Goal: Task Accomplishment & Management: Complete application form

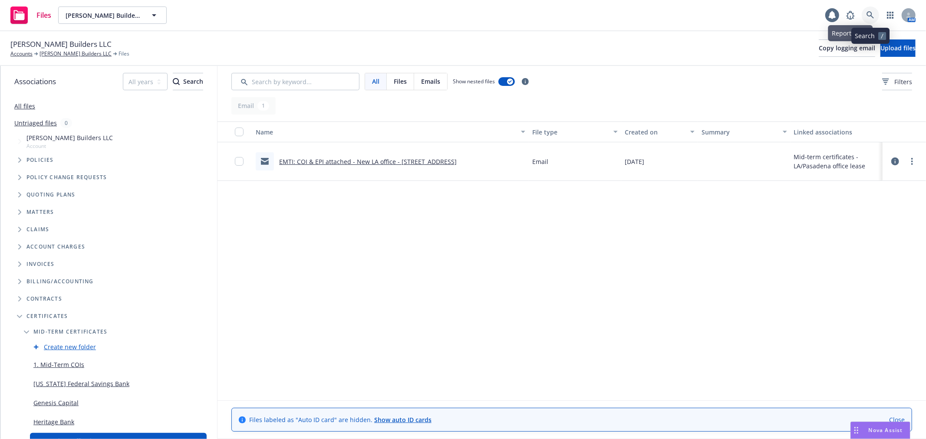
click at [868, 14] on icon at bounding box center [870, 15] width 8 height 8
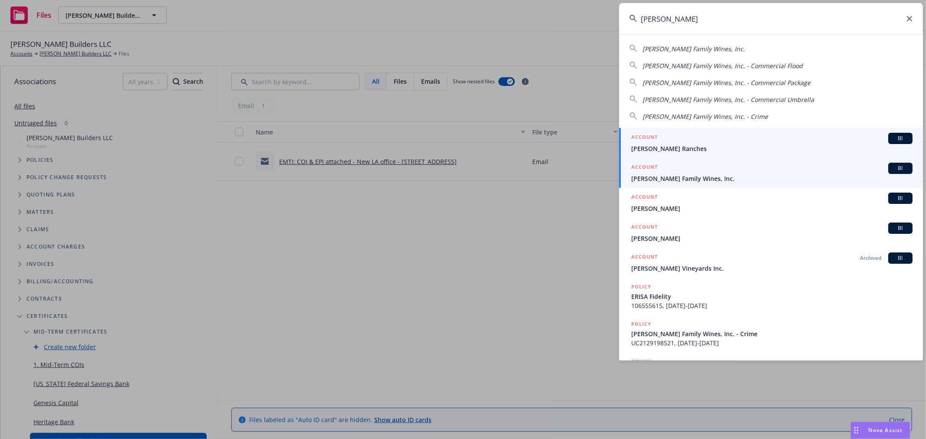
type input "scheid"
click at [674, 178] on span "[PERSON_NAME] Family Wines, Inc." at bounding box center [771, 178] width 281 height 9
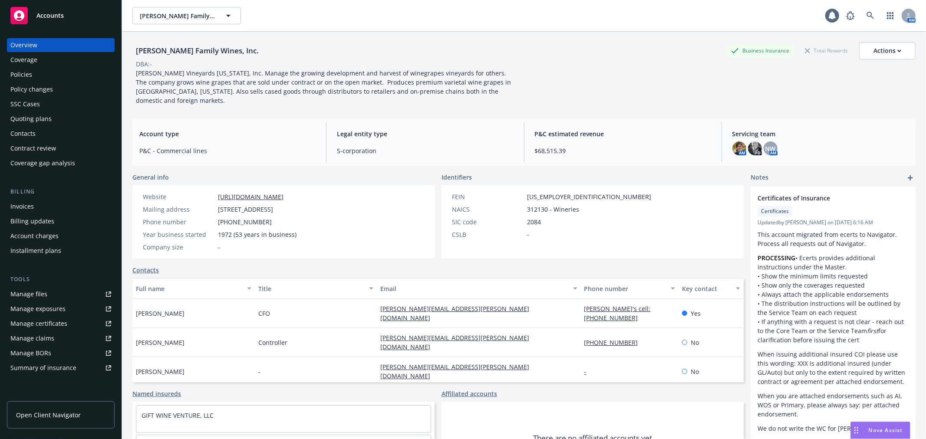
click at [14, 291] on div "Manage files" at bounding box center [28, 294] width 37 height 14
click at [93, 9] on div "Accounts" at bounding box center [60, 15] width 101 height 17
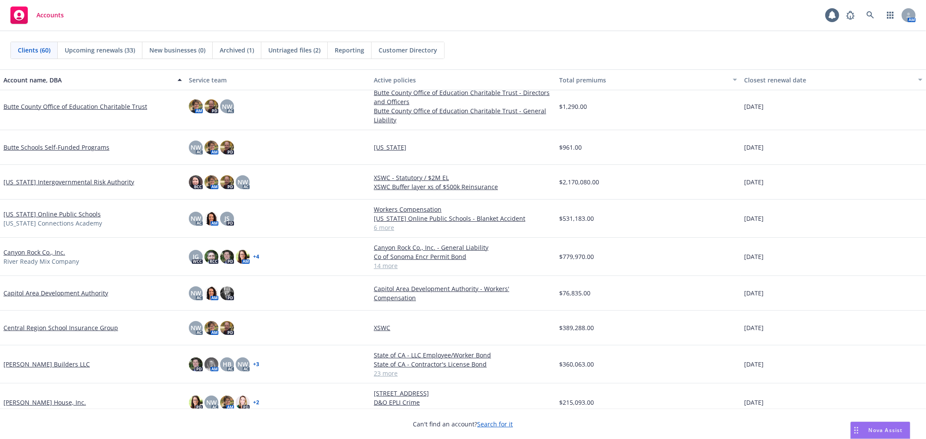
scroll to position [48, 0]
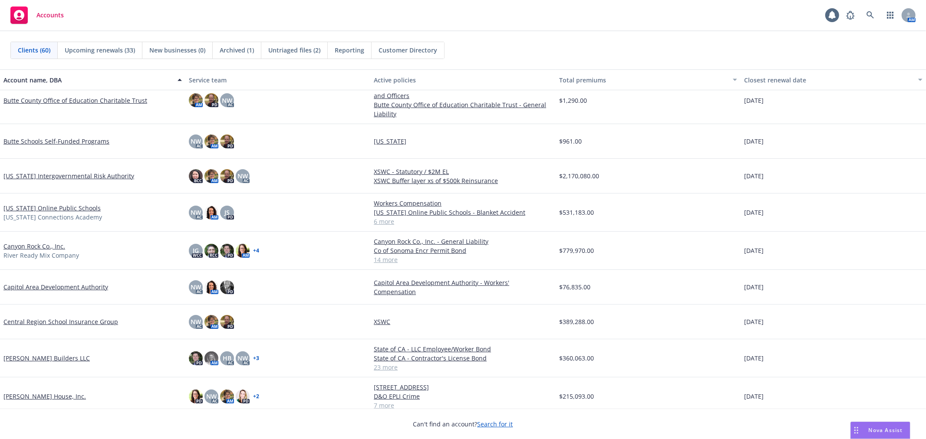
click at [58, 357] on link "Christopherson Builders LLC" at bounding box center [46, 358] width 86 height 9
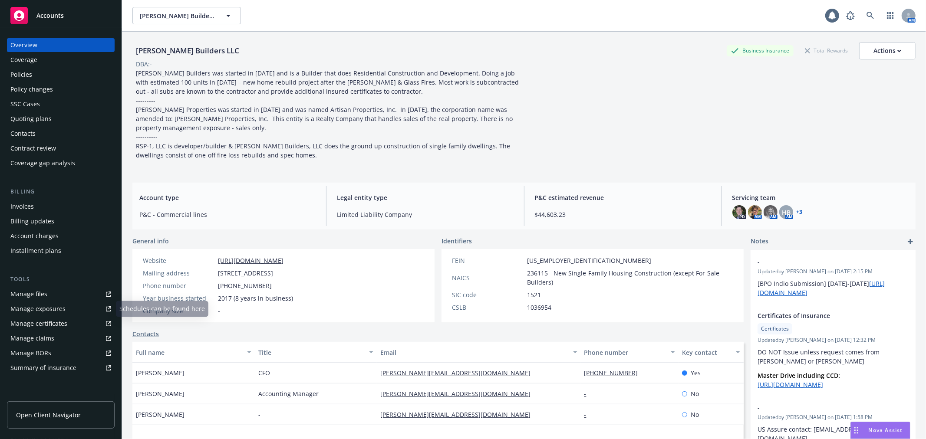
click at [38, 298] on div "Manage files" at bounding box center [28, 294] width 37 height 14
click at [866, 16] on icon at bounding box center [869, 15] width 7 height 7
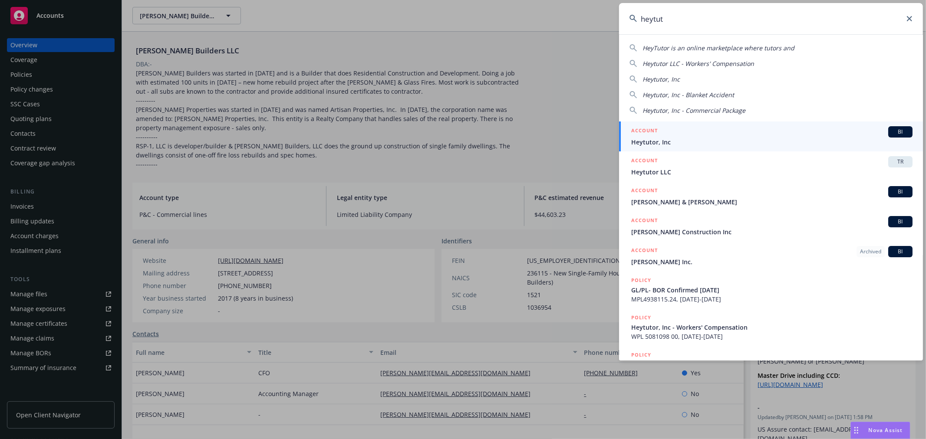
type input "heytut"
click at [751, 137] on div "ACCOUNT BI" at bounding box center [771, 131] width 281 height 11
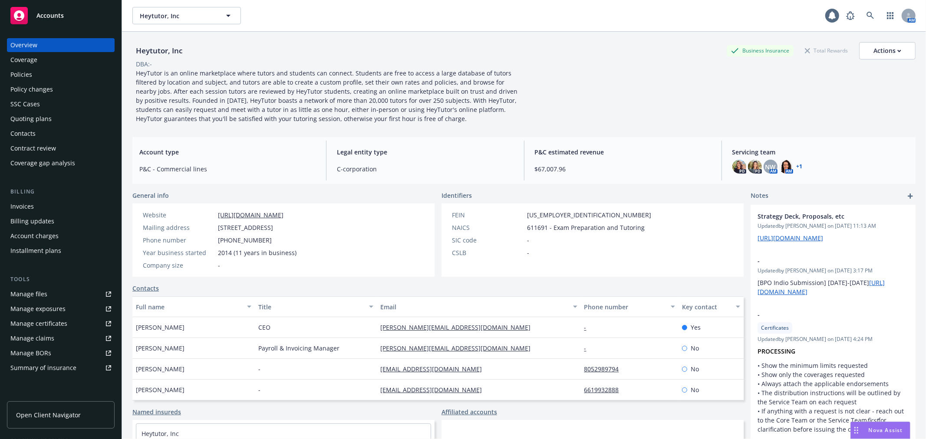
click at [79, 327] on link "Manage certificates" at bounding box center [61, 324] width 108 height 14
click at [866, 16] on icon at bounding box center [869, 15] width 7 height 7
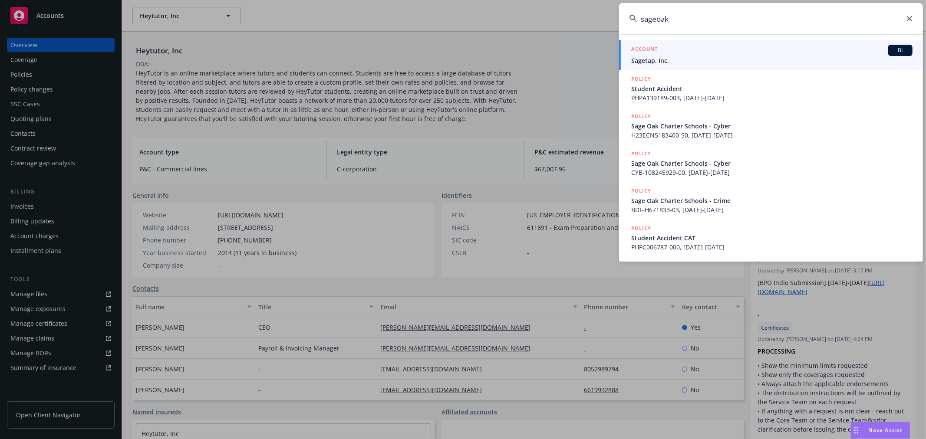
click at [656, 20] on input "sageoak" at bounding box center [771, 18] width 304 height 31
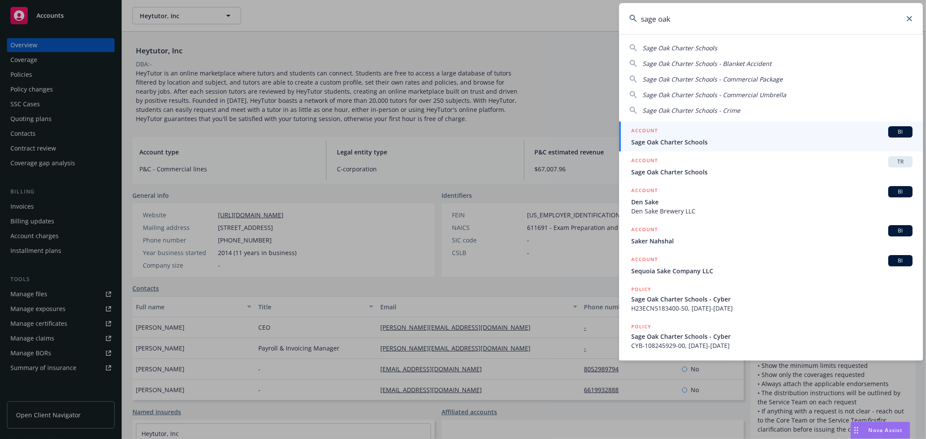
type input "sage oak"
click at [699, 133] on div "ACCOUNT BI" at bounding box center [771, 131] width 281 height 11
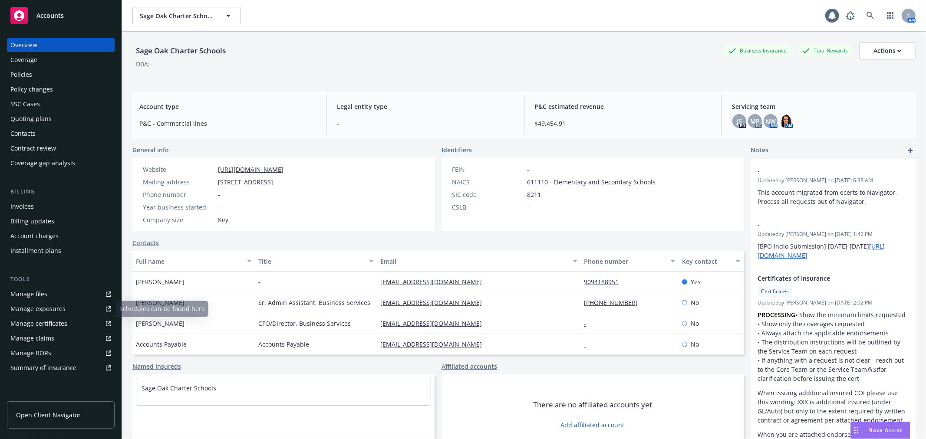
click at [59, 326] on div "Manage certificates" at bounding box center [38, 324] width 57 height 14
click at [51, 294] on link "Manage files" at bounding box center [61, 294] width 108 height 14
click at [59, 321] on div "Manage certificates" at bounding box center [38, 324] width 57 height 14
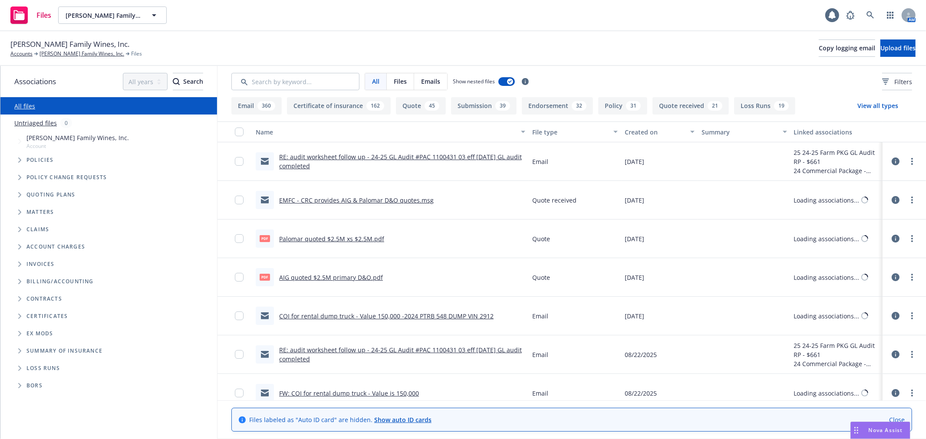
click at [22, 316] on span "Folder Tree Example" at bounding box center [20, 316] width 14 height 14
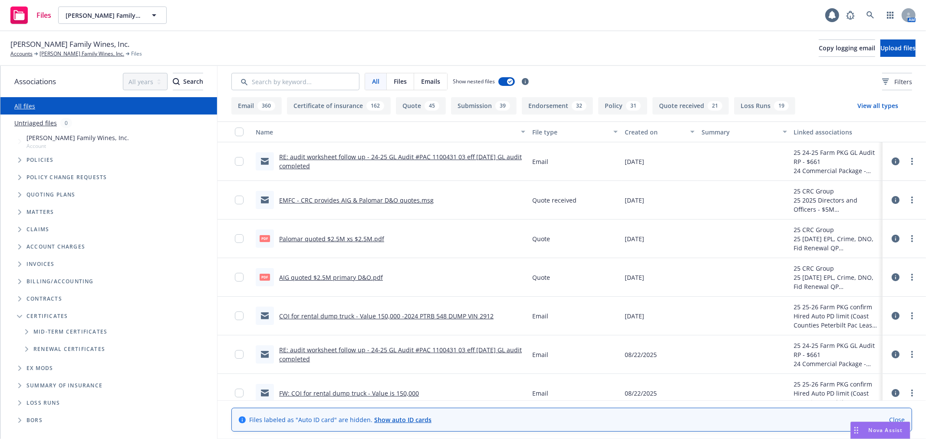
click at [27, 327] on span "Folder Tree Example" at bounding box center [27, 332] width 14 height 14
drag, startPoint x: 48, startPoint y: 363, endPoint x: 168, endPoint y: 335, distance: 123.5
click at [49, 364] on link "Mid-Term COIs" at bounding box center [55, 364] width 44 height 9
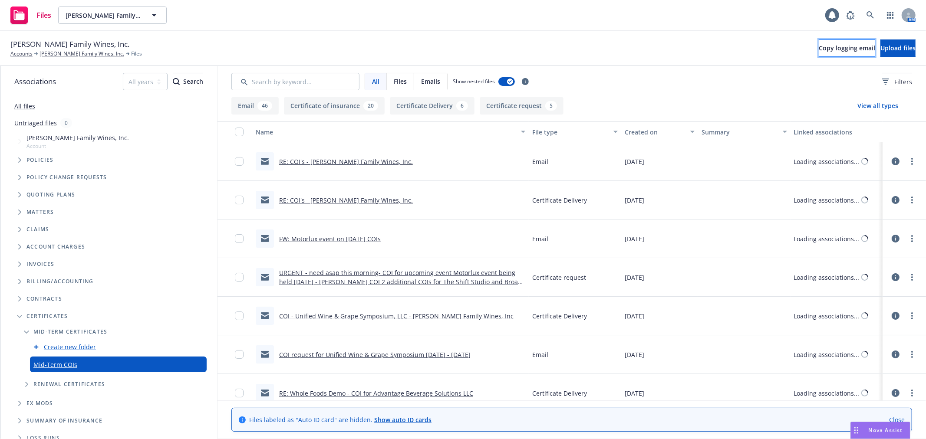
click at [818, 49] on span "Copy logging email" at bounding box center [846, 48] width 56 height 8
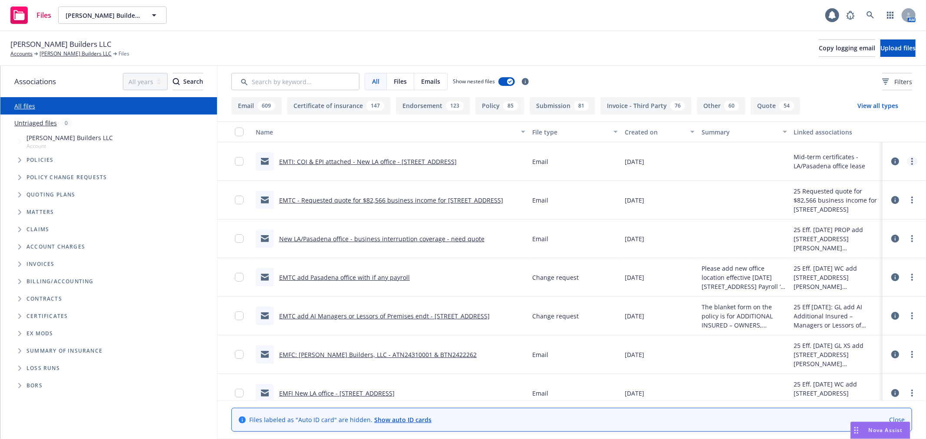
click at [906, 166] on link "more" at bounding box center [911, 161] width 10 height 10
click at [878, 216] on link "Edit" at bounding box center [859, 213] width 86 height 17
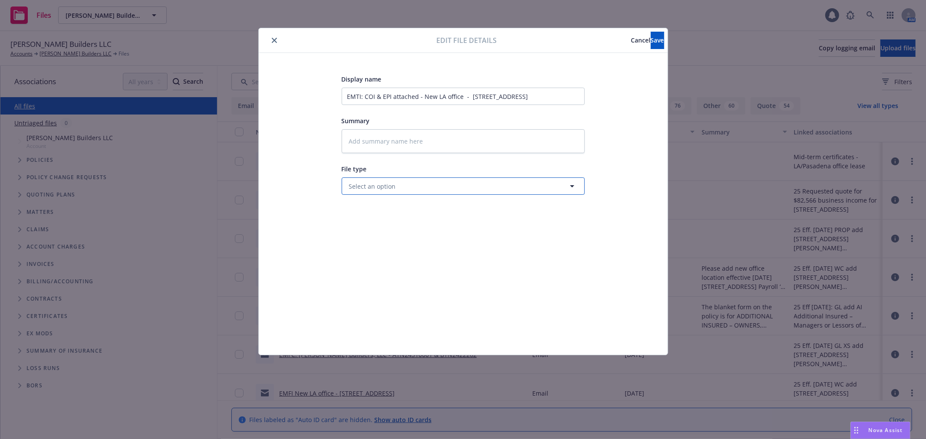
click at [472, 192] on button "Select an option" at bounding box center [462, 185] width 243 height 17
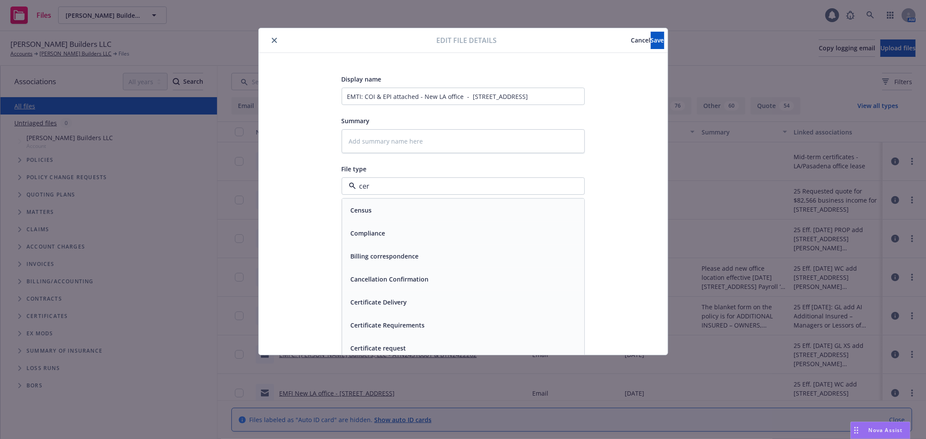
type input "cert"
click at [463, 203] on div "Certificate Delivery" at bounding box center [463, 210] width 242 height 23
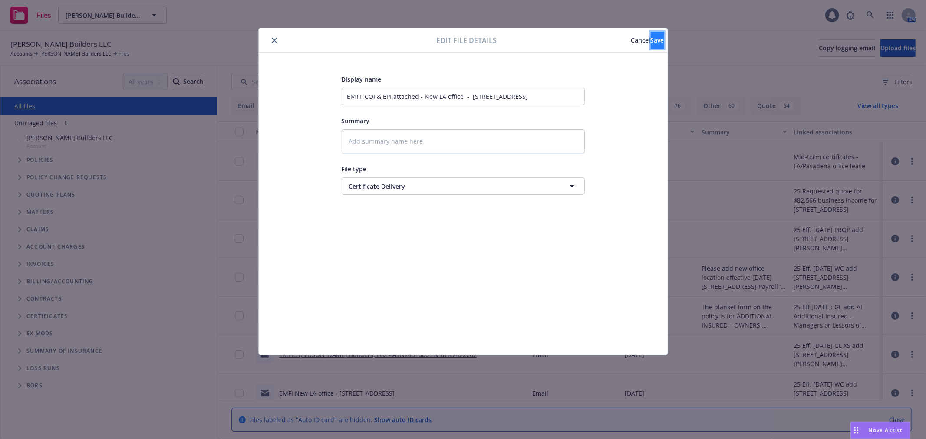
click at [650, 39] on span "Save" at bounding box center [656, 40] width 13 height 8
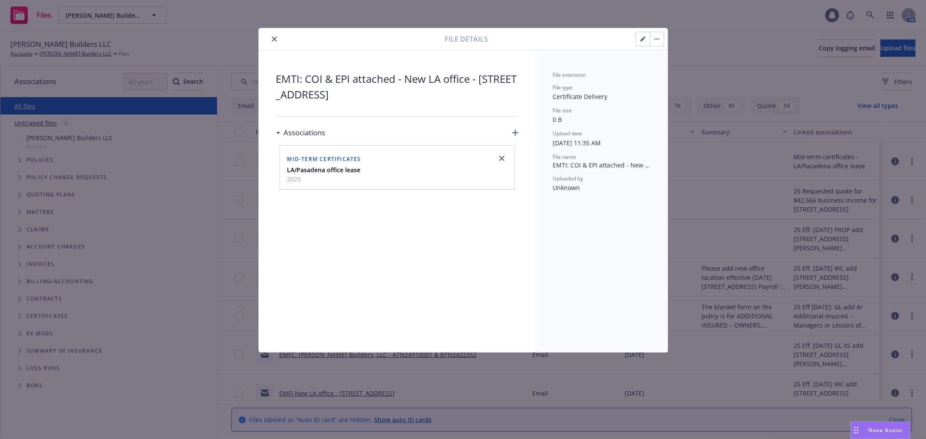
click at [275, 38] on icon "close" at bounding box center [274, 38] width 5 height 5
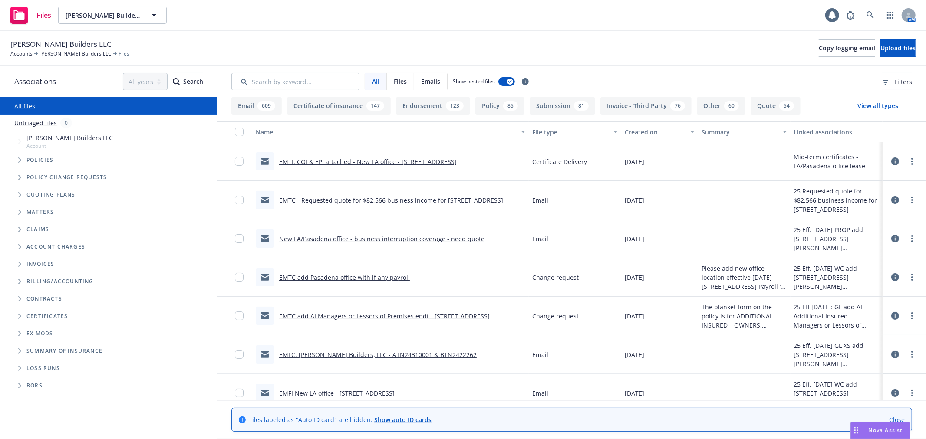
click at [465, 196] on link "EMTC - Requested quote for $82,566 business income for 918 E Green St. Suite 15…" at bounding box center [391, 200] width 224 height 8
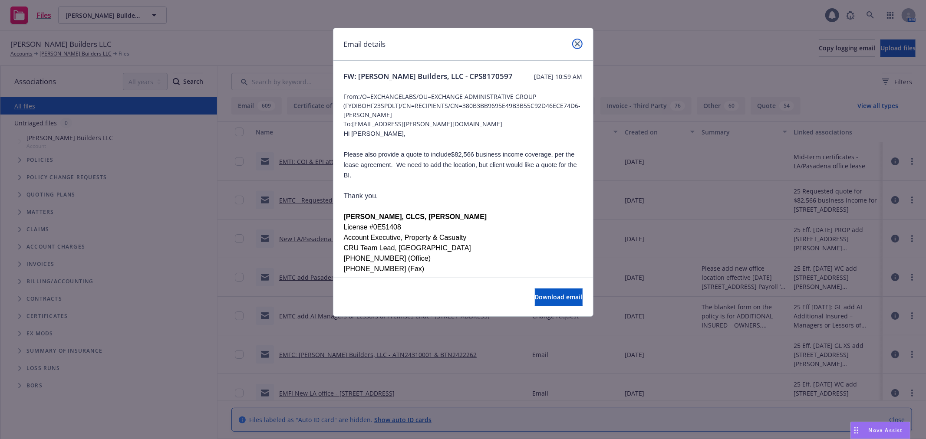
click at [578, 43] on icon "close" at bounding box center [577, 43] width 5 height 5
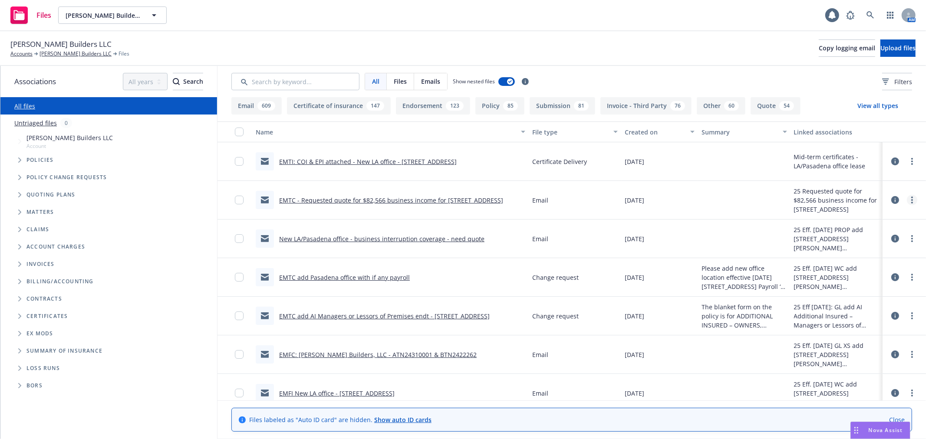
click at [906, 196] on link "more" at bounding box center [911, 200] width 10 height 10
click at [879, 247] on link "Edit" at bounding box center [859, 252] width 86 height 17
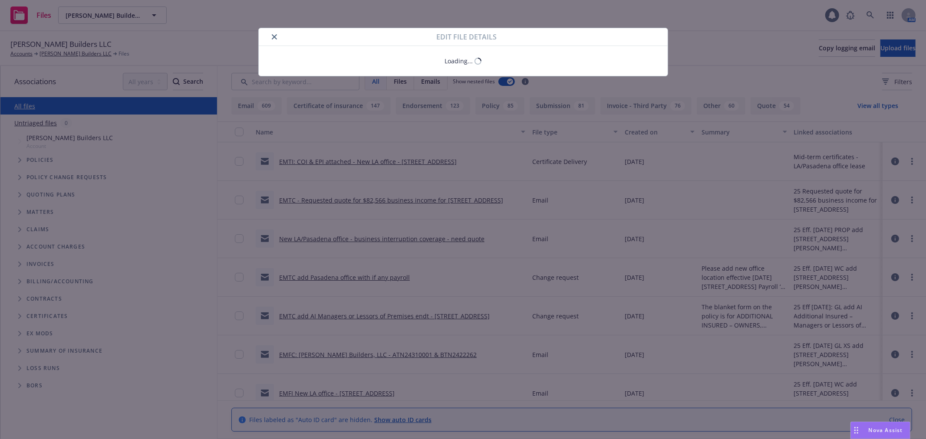
type textarea "x"
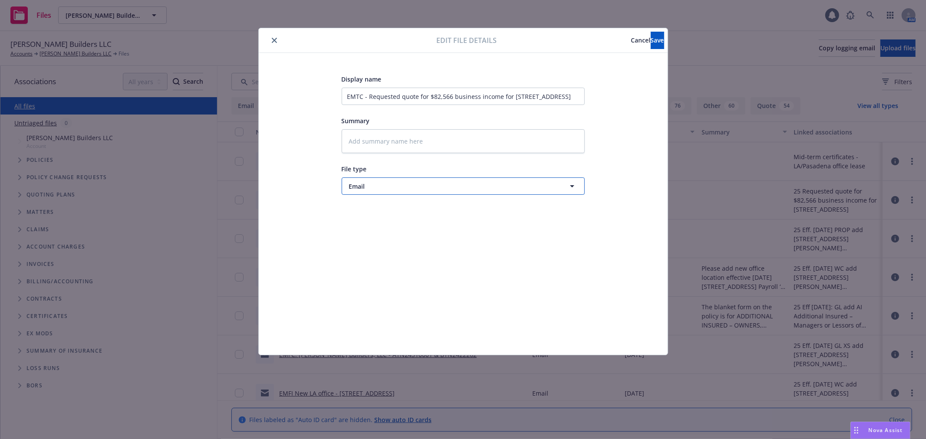
click at [384, 189] on span "Email" at bounding box center [447, 186] width 196 height 9
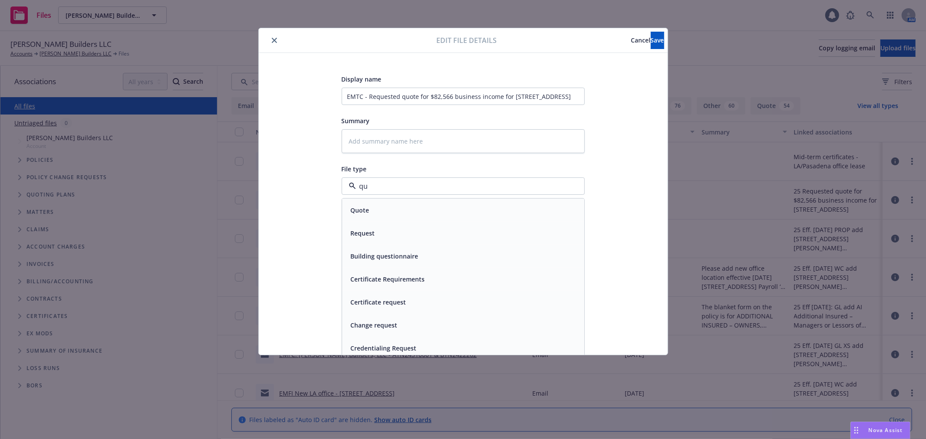
type input "q"
type input "em"
click at [382, 233] on div "Email" at bounding box center [463, 233] width 232 height 13
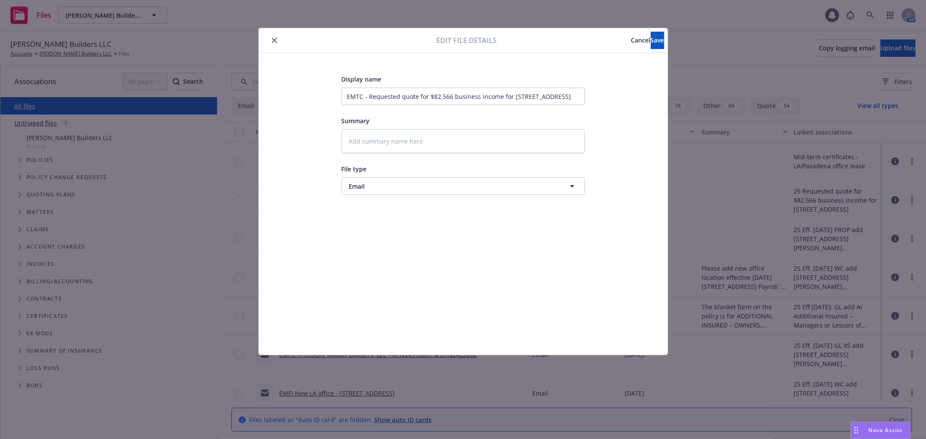
click at [634, 49] on div "Edit file details Cancel Save" at bounding box center [463, 40] width 409 height 25
click at [650, 45] on button "Save" at bounding box center [656, 40] width 13 height 17
type textarea "x"
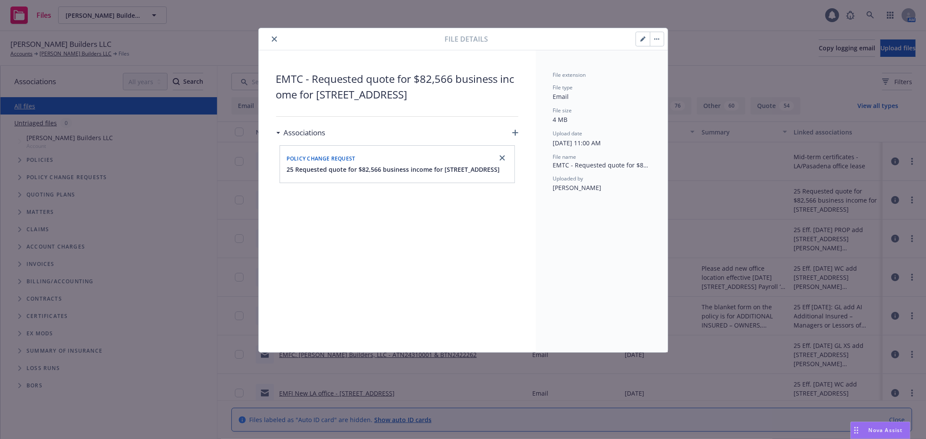
click at [272, 37] on icon "close" at bounding box center [274, 38] width 5 height 5
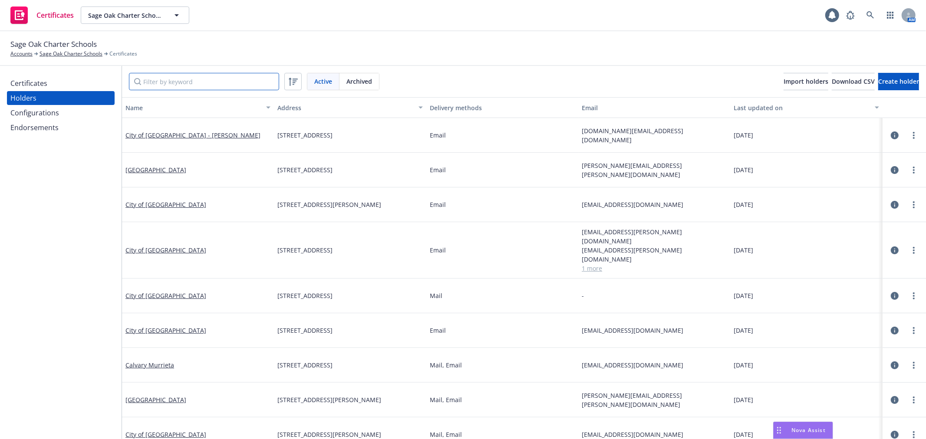
click at [174, 81] on input "Filter by keyword" at bounding box center [204, 81] width 150 height 17
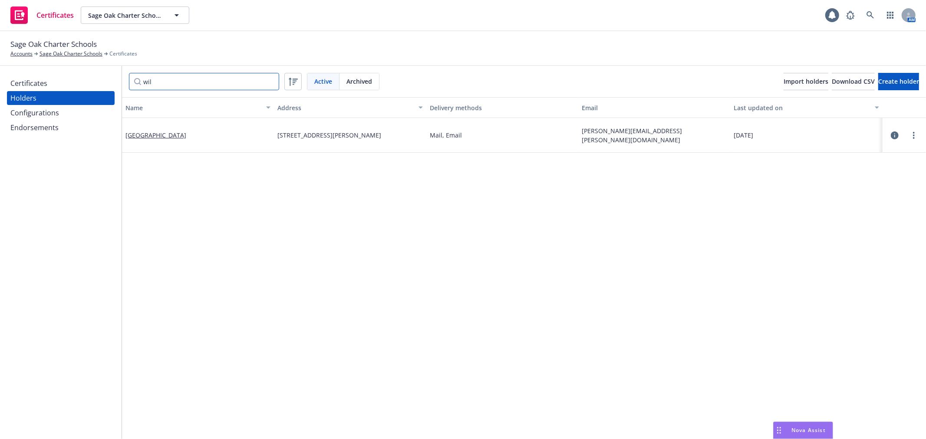
type input "wil"
click at [890, 135] on icon "button" at bounding box center [894, 135] width 8 height 8
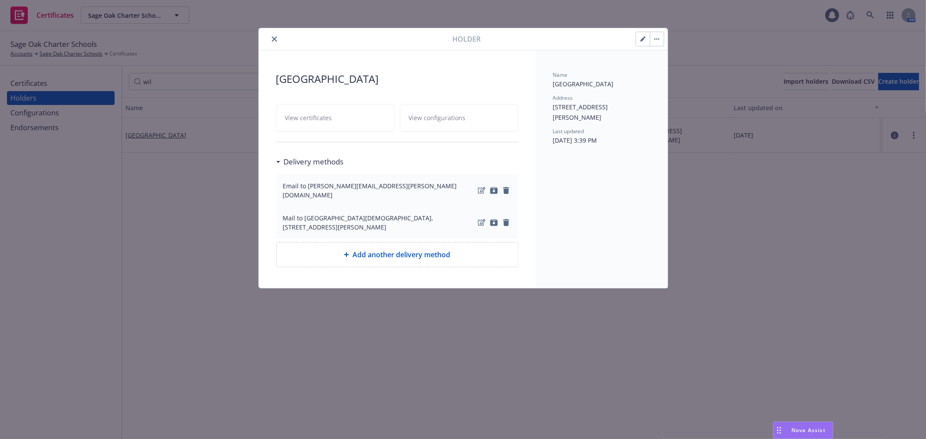
click at [642, 42] on button "button" at bounding box center [643, 39] width 14 height 14
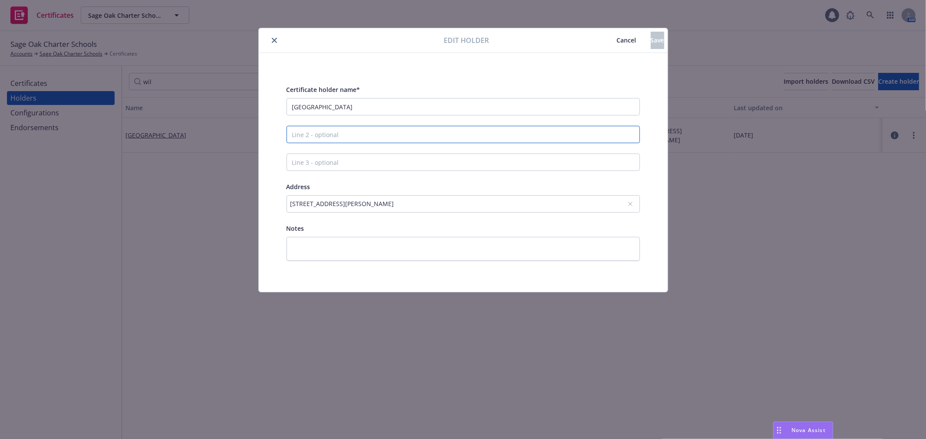
click at [293, 133] on input "Line 2 - optional" at bounding box center [462, 134] width 353 height 17
type input "Wildwood Women's Center"
click at [650, 46] on button "Save" at bounding box center [656, 40] width 13 height 17
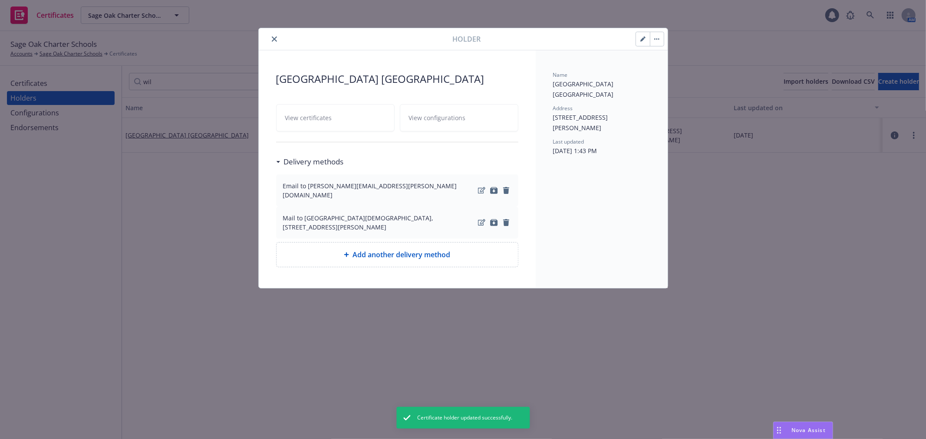
click at [273, 36] on button "close" at bounding box center [274, 39] width 10 height 10
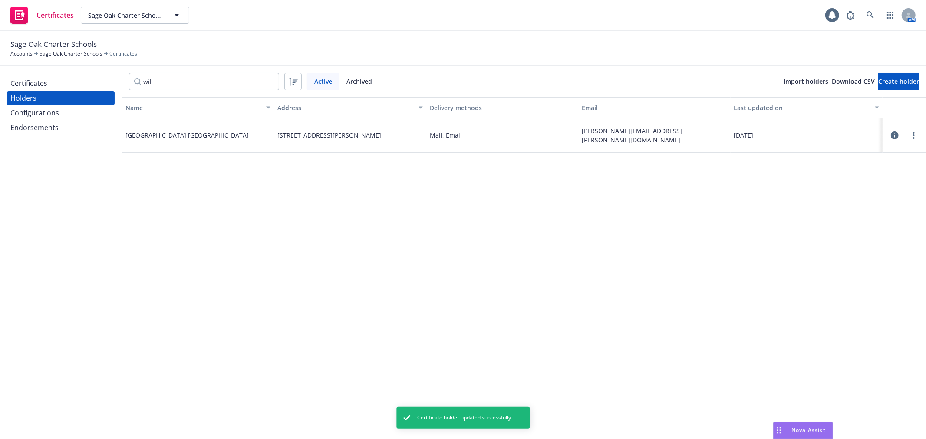
click at [66, 79] on div "Certificates" at bounding box center [60, 83] width 101 height 14
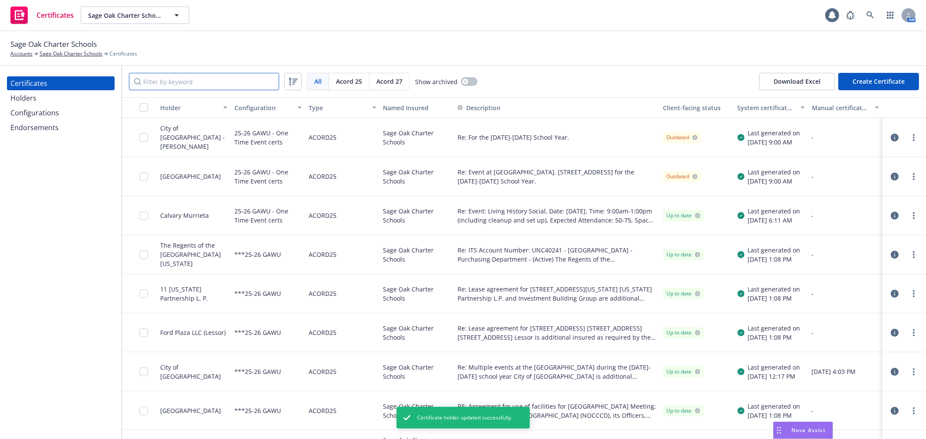
click at [167, 85] on input "Filter by keyword" at bounding box center [204, 81] width 150 height 17
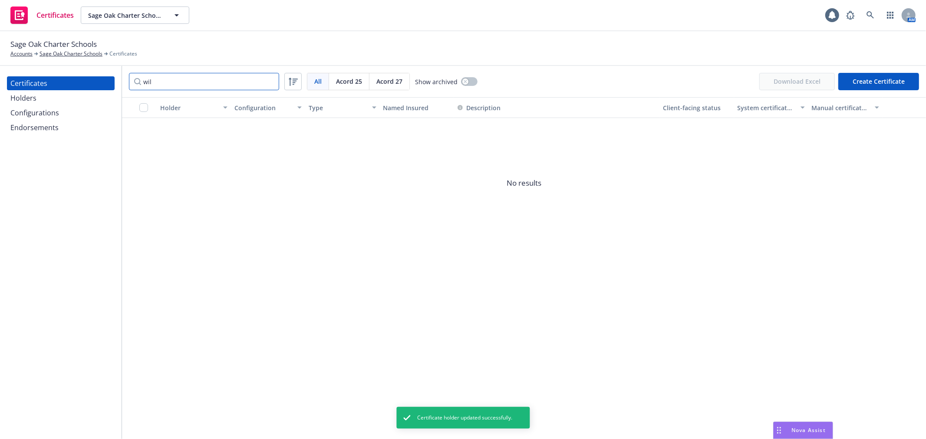
type input "wil"
click at [466, 77] on button "button" at bounding box center [469, 81] width 16 height 9
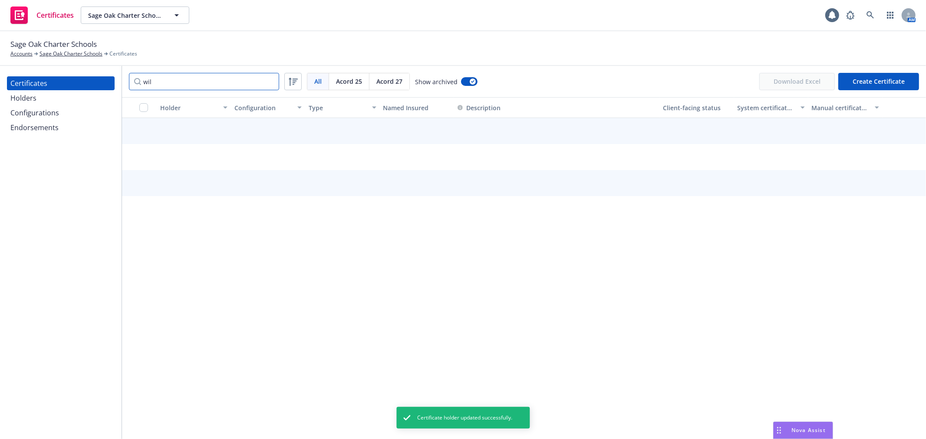
click at [178, 83] on input "wil" at bounding box center [204, 81] width 150 height 17
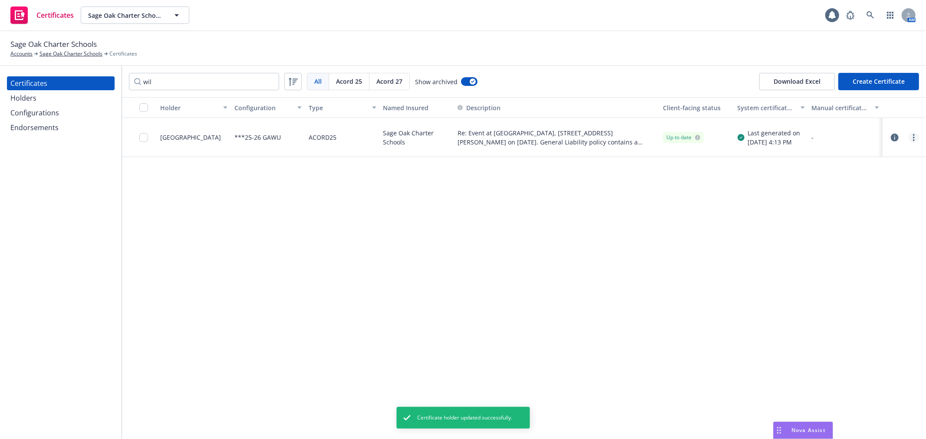
click at [913, 139] on icon "more" at bounding box center [914, 137] width 2 height 7
click at [845, 175] on link "Unarchive" at bounding box center [848, 172] width 139 height 17
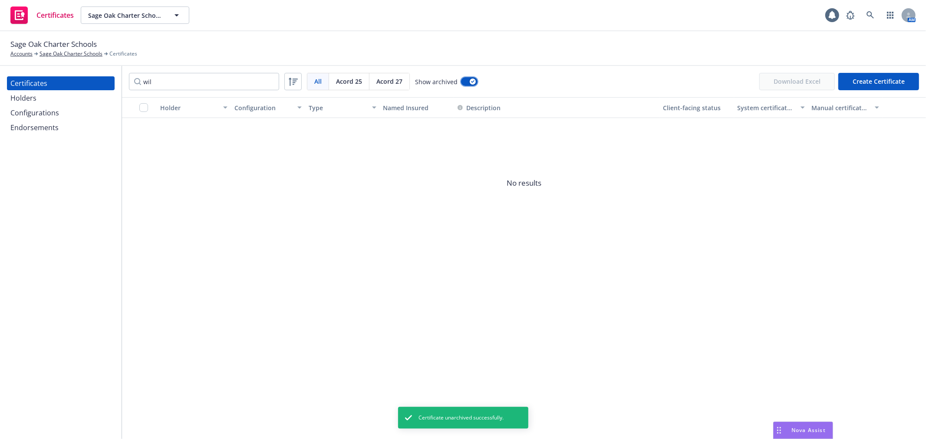
click at [470, 79] on div "button" at bounding box center [473, 82] width 6 height 6
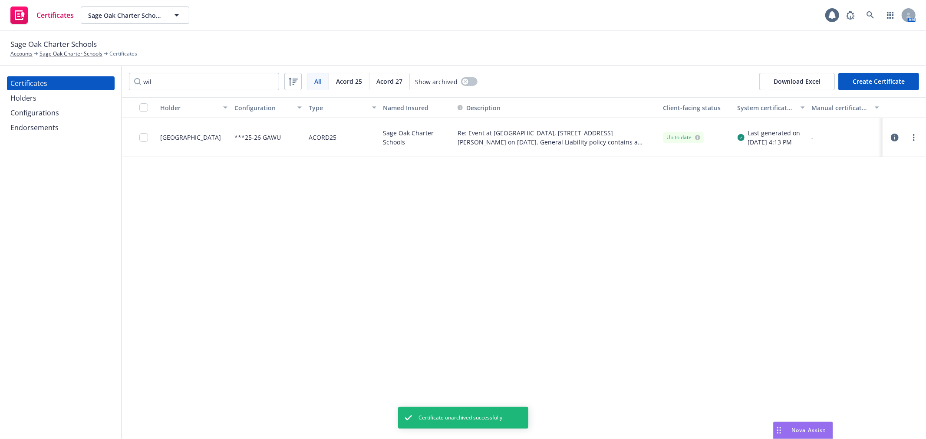
click at [893, 137] on icon "button" at bounding box center [894, 138] width 8 height 8
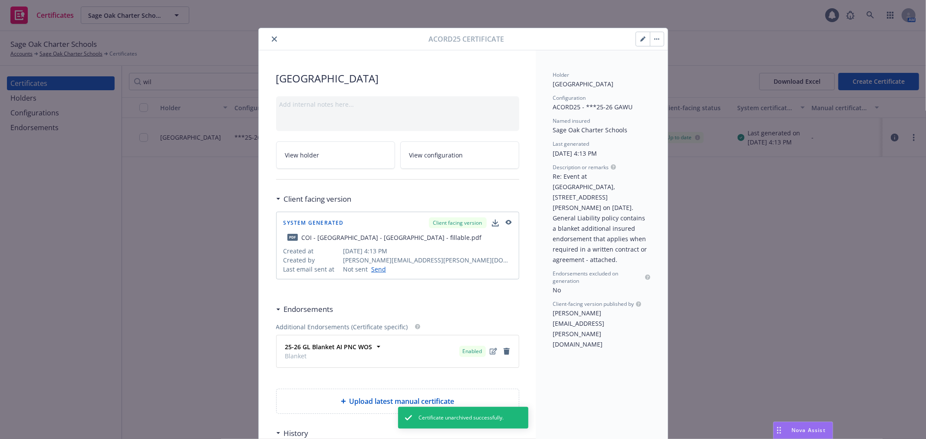
click at [640, 37] on icon "button" at bounding box center [642, 38] width 5 height 5
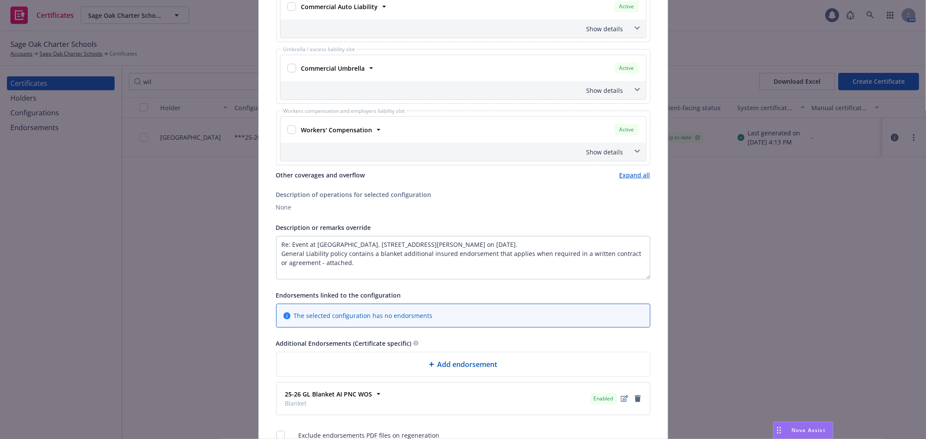
scroll to position [337, 0]
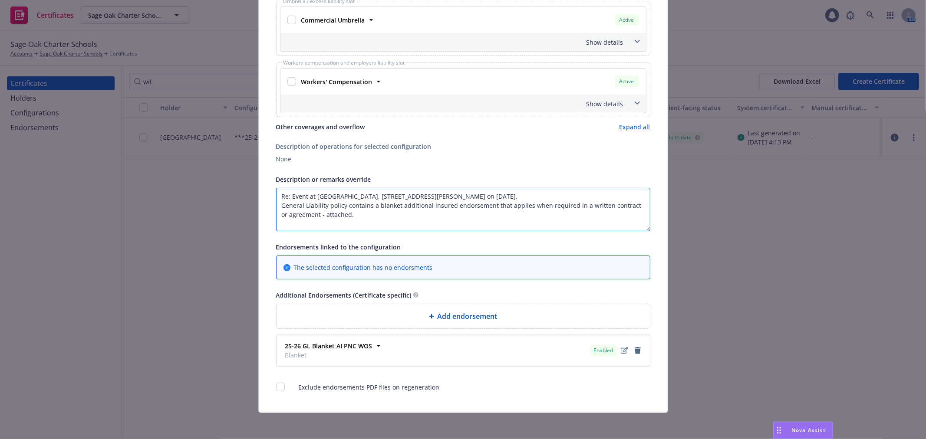
click at [529, 196] on textarea "Re: Event at Wildwood Women's Center, 35145 Oak Glen Rd., Yucaipa, CA 92399 on …" at bounding box center [463, 209] width 374 height 43
drag, startPoint x: 347, startPoint y: 217, endPoint x: 276, endPoint y: 205, distance: 72.3
click at [276, 205] on textarea "Re: Event at Wildwood Women's Center, 35145 Oak Glen Rd., Yucaipa, CA 92399 on …" at bounding box center [463, 209] width 374 height 43
type textarea "Re: Event at Wildwood Women's Center, 35145 Oak Glen Rd., Yucaipa, CA 92399 on …"
click at [632, 348] on link "remove" at bounding box center [637, 350] width 10 height 10
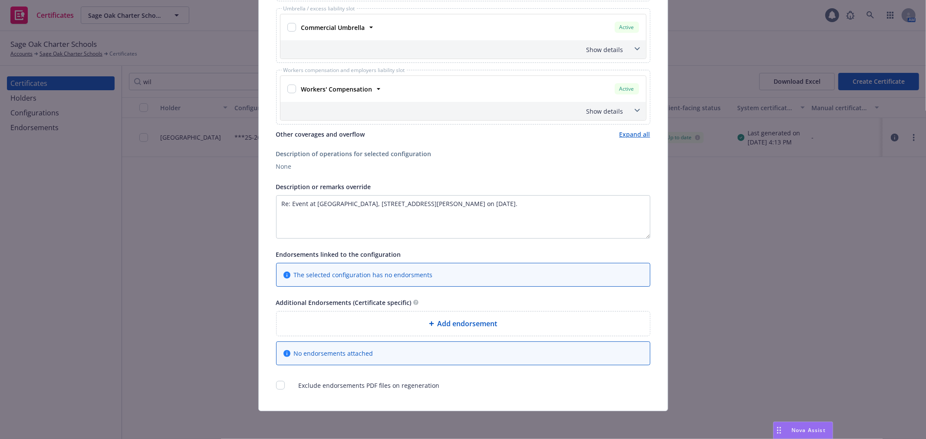
scroll to position [331, 0]
click at [276, 384] on input "checkbox" at bounding box center [280, 385] width 9 height 9
checkbox input "true"
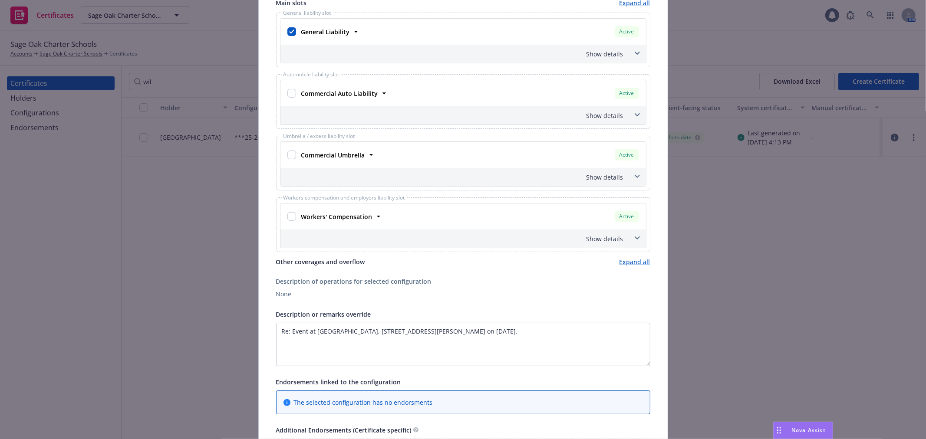
scroll to position [187, 0]
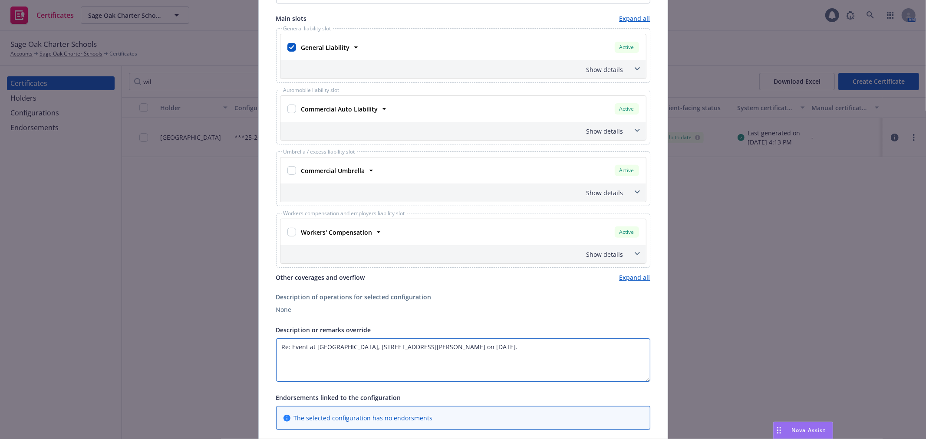
click at [290, 345] on textarea "Re: Event at Wildwood Women's Center, 35145 Oak Glen Rd., Yucaipa, CA 92399 on …" at bounding box center [463, 359] width 374 height 43
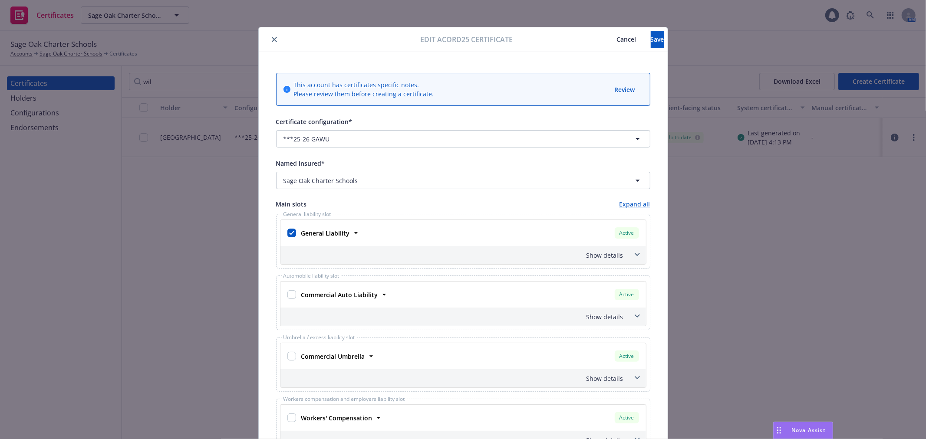
scroll to position [0, 0]
type textarea "Re: Educational event at Wildwood Women's Center, 35145 Oak Glen Rd., Yucaipa, …"
click at [650, 46] on button "Save" at bounding box center [656, 40] width 13 height 17
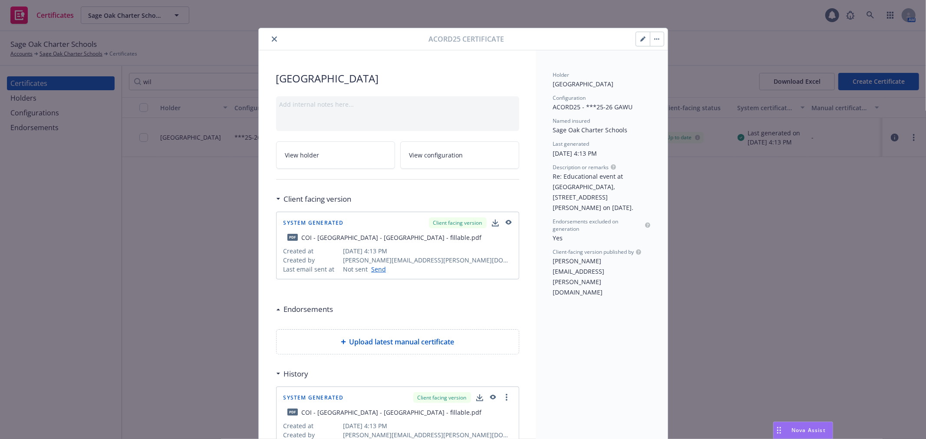
click at [654, 38] on icon "button" at bounding box center [656, 39] width 5 height 2
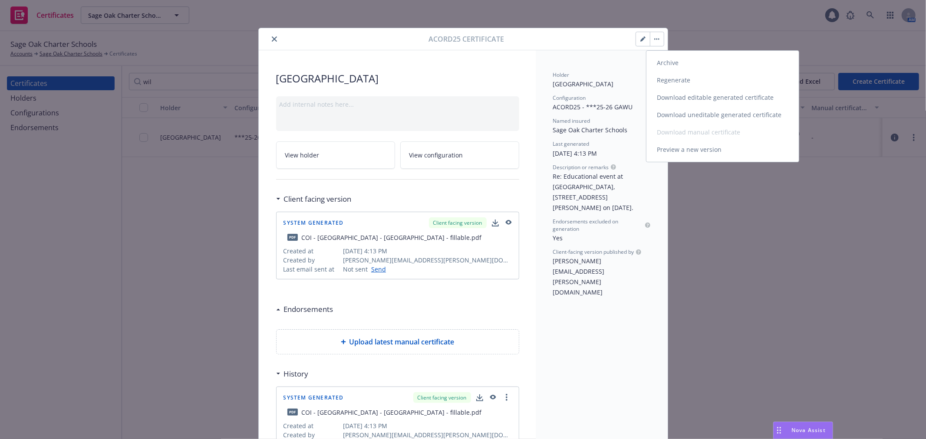
click at [673, 82] on link "Regenerate" at bounding box center [722, 80] width 152 height 17
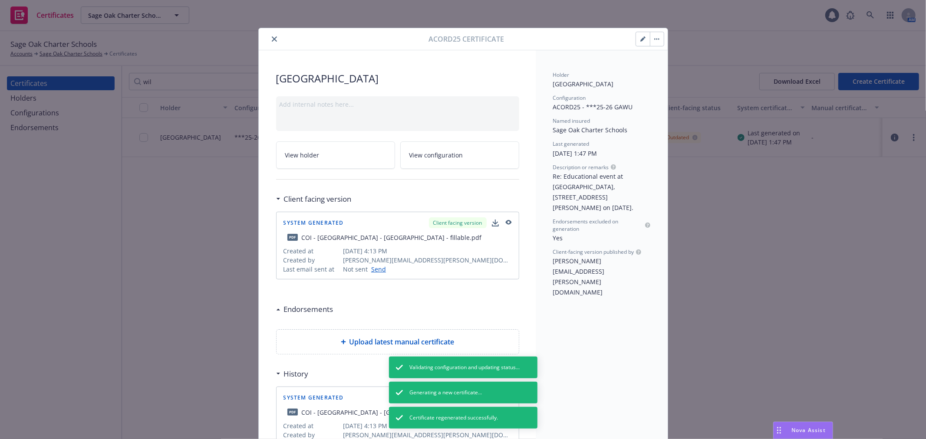
click at [272, 38] on icon "close" at bounding box center [274, 38] width 5 height 5
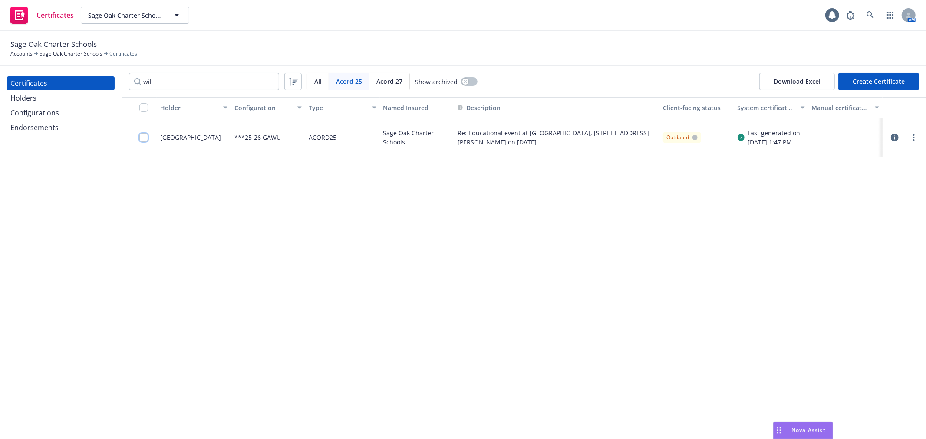
click at [142, 135] on input "checkbox" at bounding box center [143, 137] width 9 height 9
click at [380, 419] on div "Download certificate" at bounding box center [413, 419] width 66 height 16
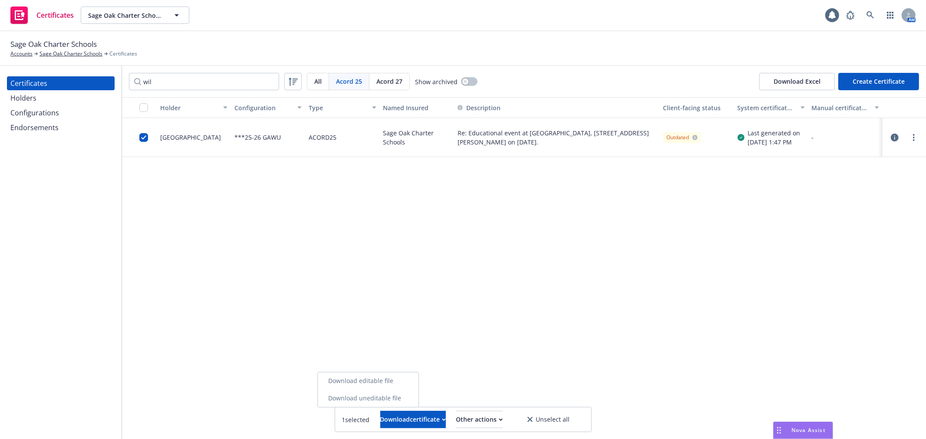
click at [379, 402] on link "Download uneditable file" at bounding box center [368, 398] width 101 height 17
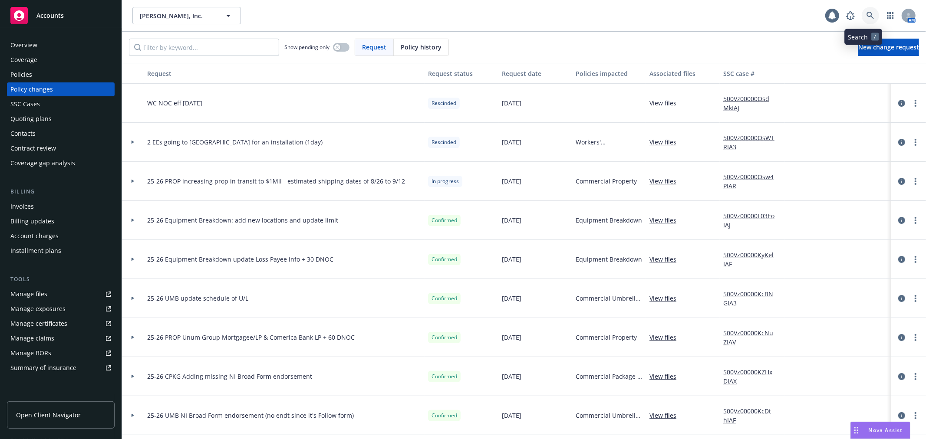
click at [866, 18] on icon at bounding box center [870, 16] width 8 height 8
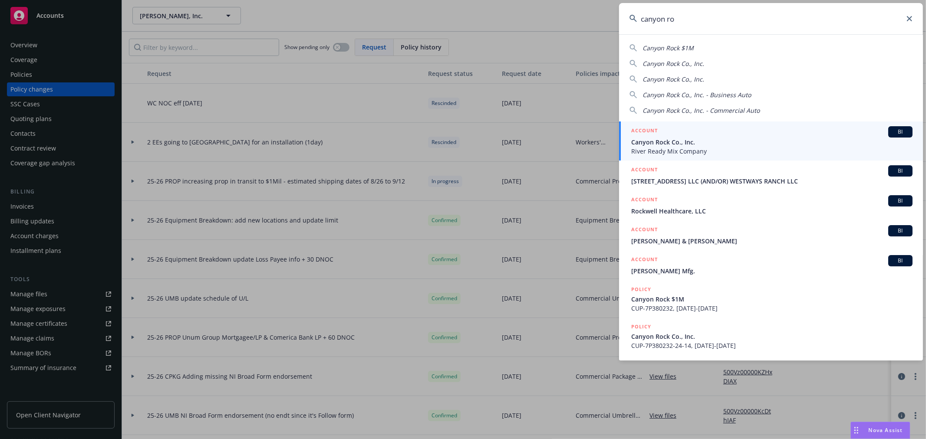
type input "canyon ro"
click at [675, 147] on span "River Ready Mix Company" at bounding box center [771, 151] width 281 height 9
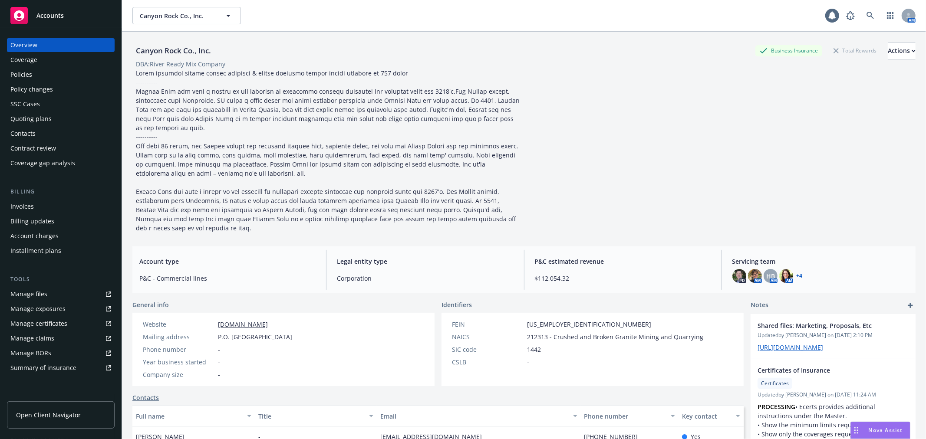
click at [54, 89] on div "Policy changes" at bounding box center [60, 89] width 101 height 14
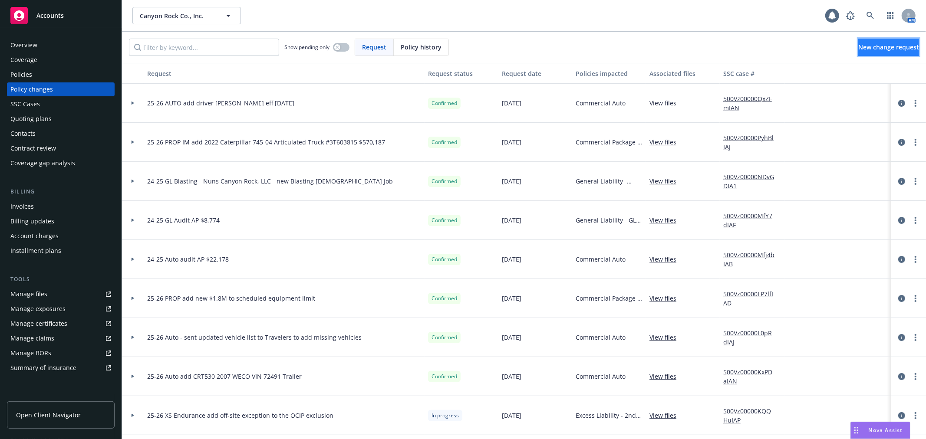
click at [858, 48] on span "New change request" at bounding box center [888, 47] width 61 height 8
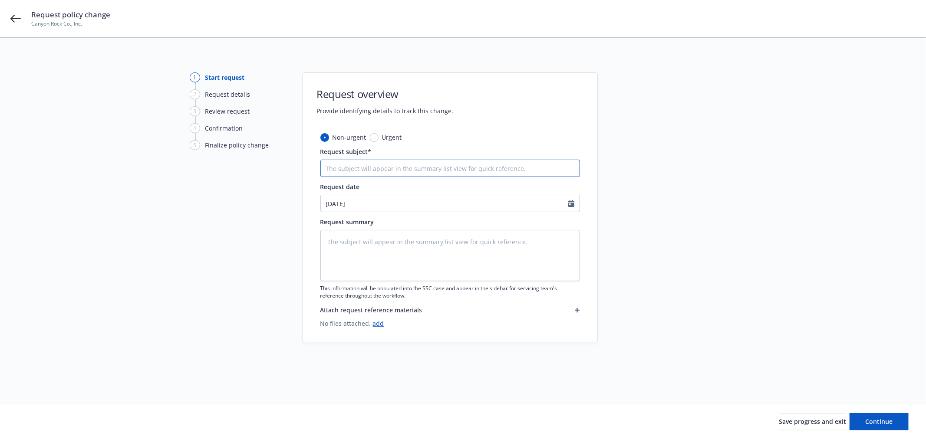
click at [383, 171] on input "Request subject*" at bounding box center [449, 168] width 259 height 17
type textarea "x"
type input "2"
type textarea "x"
type input "25"
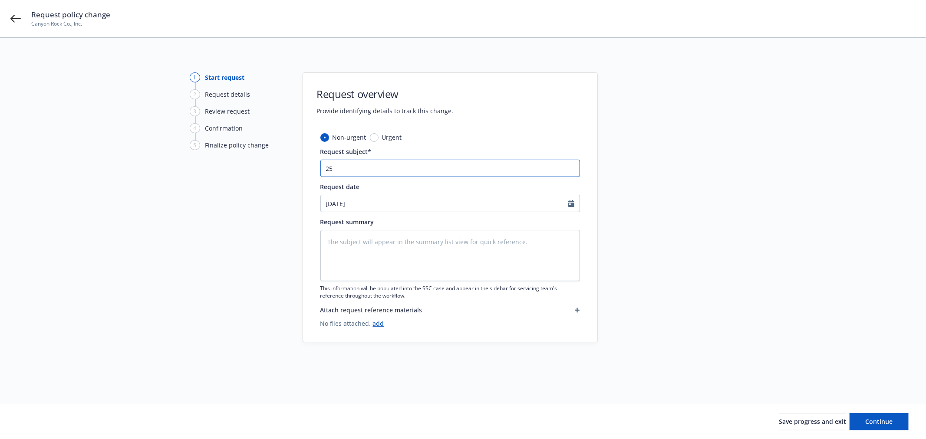
type textarea "x"
type input "25-"
type textarea "x"
type input "25-2"
type textarea "x"
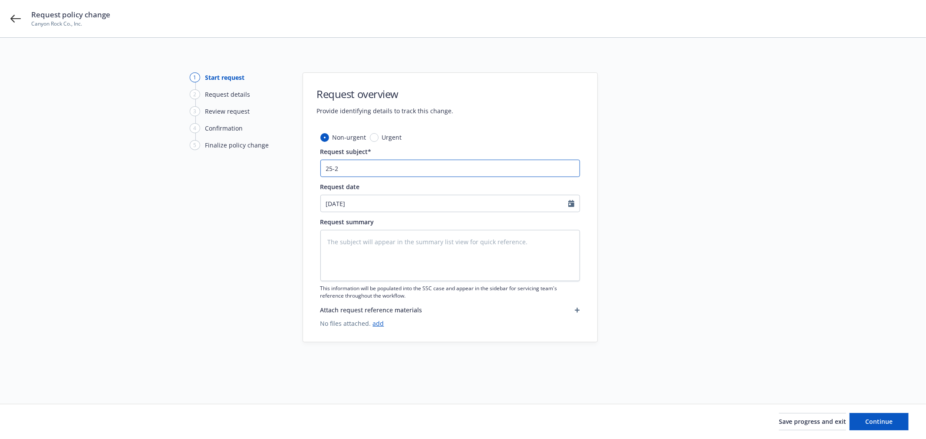
type input "25-26"
type textarea "x"
type input "25-26"
type textarea "x"
type input "25-26 A"
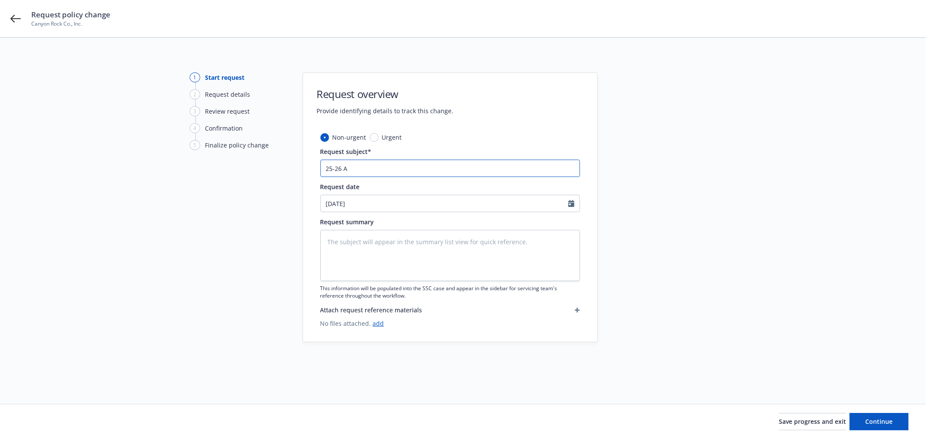
type textarea "x"
type input "25-26 AU"
type textarea "x"
type input "25-26 AUT"
type textarea "x"
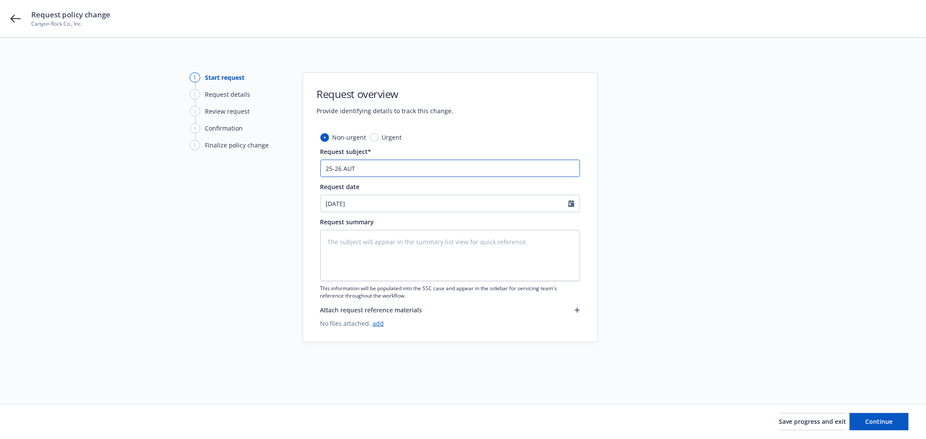
type input "25-26 AUTO"
type textarea "x"
type input "25-26 AUTO"
type textarea "x"
type input "25-26 AUTO a"
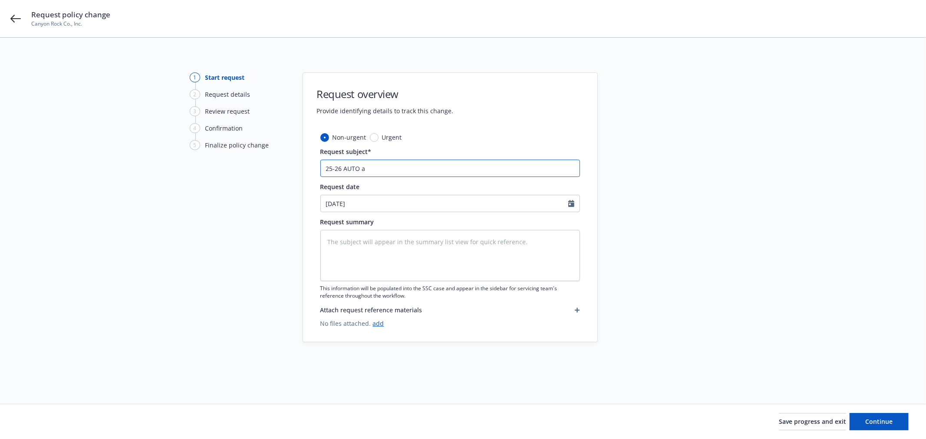
type textarea "x"
type input "25-26 AUTO ad"
type textarea "x"
type input "25-26 AUTO add"
type textarea "x"
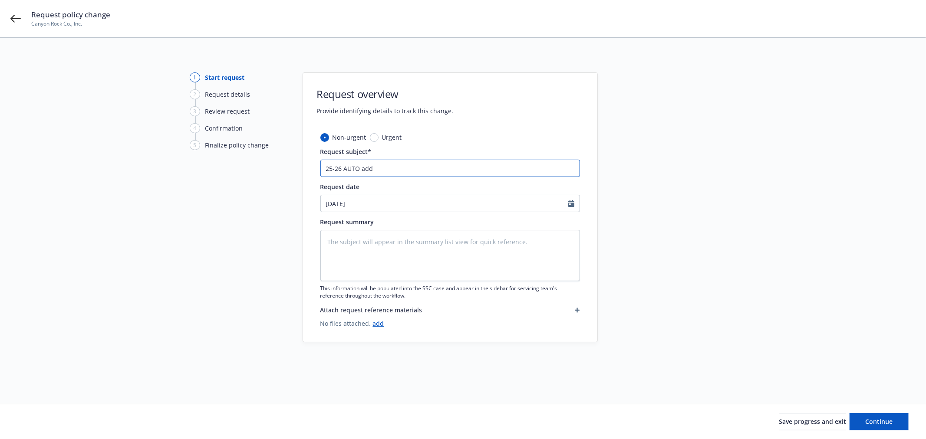
type input "25-26 AUTO add"
type textarea "x"
type input "25-26 AUTO add d"
type textarea "x"
type input "25-26 AUTO add dr"
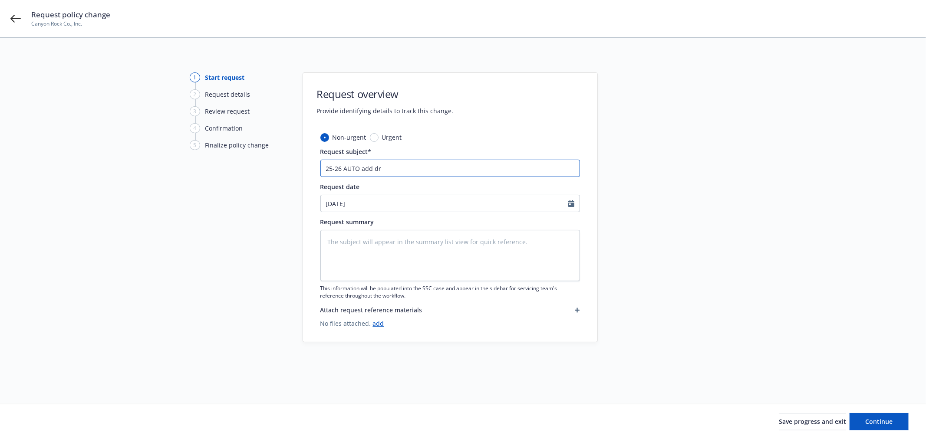
type textarea "x"
type input "25-26 AUTO add dri"
type textarea "x"
type input "25-26 AUTO add driv"
type textarea "x"
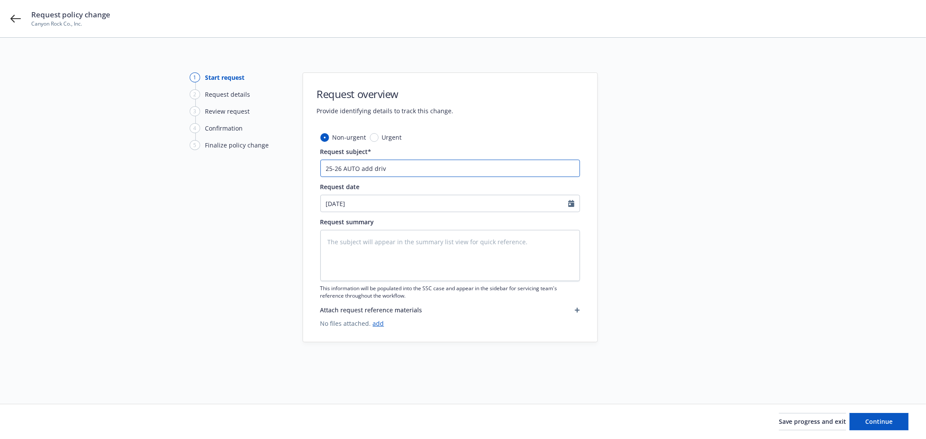
type input "25-26 AUTO add drive"
type textarea "x"
type input "25-26 AUTO add driver"
type textarea "x"
type input "25-26 AUTO add driver"
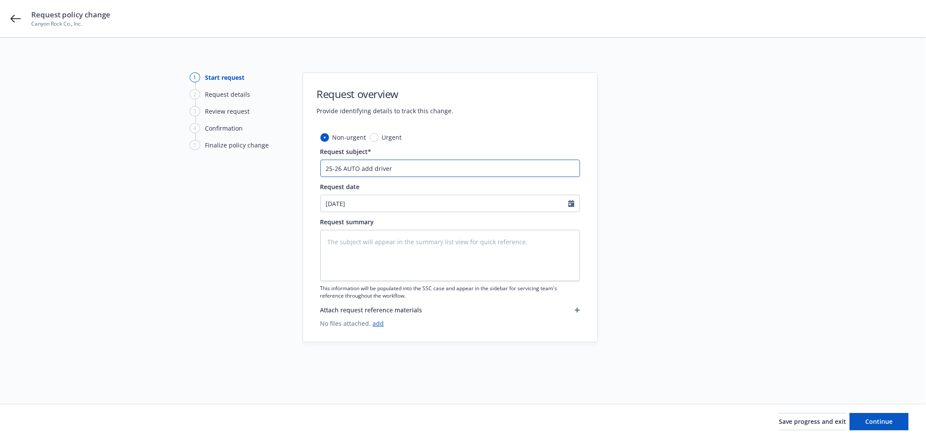
paste input "new driver - [PERSON_NAME]"
type textarea "x"
type input "25-26 AUTO add driver new driver - [PERSON_NAME]"
drag, startPoint x: 393, startPoint y: 171, endPoint x: 427, endPoint y: 171, distance: 33.8
click at [427, 171] on input "25-26 AUTO add driver new driver - [PERSON_NAME]" at bounding box center [449, 168] width 259 height 17
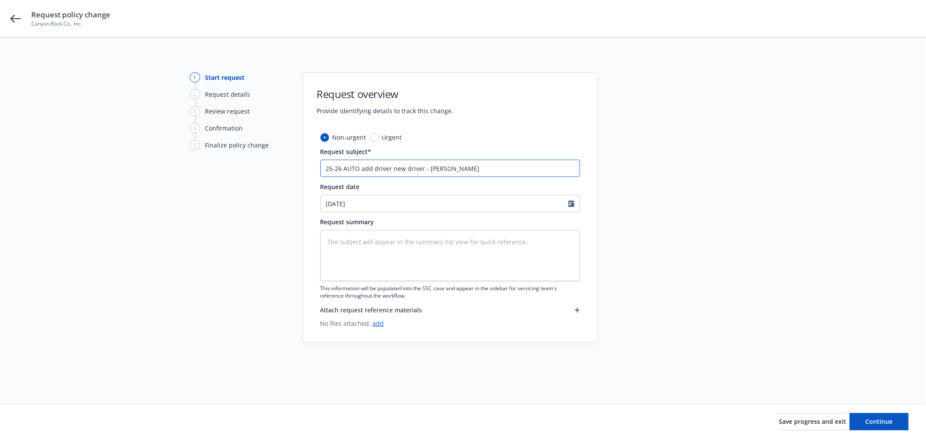
type textarea "x"
type input "25-26 AUTO add driver [PERSON_NAME]"
click at [454, 171] on input "25-26 AUTO add driver [PERSON_NAME]" at bounding box center [449, 168] width 259 height 17
type textarea "x"
type input "25-26 AUTO add driver [PERSON_NAME] e"
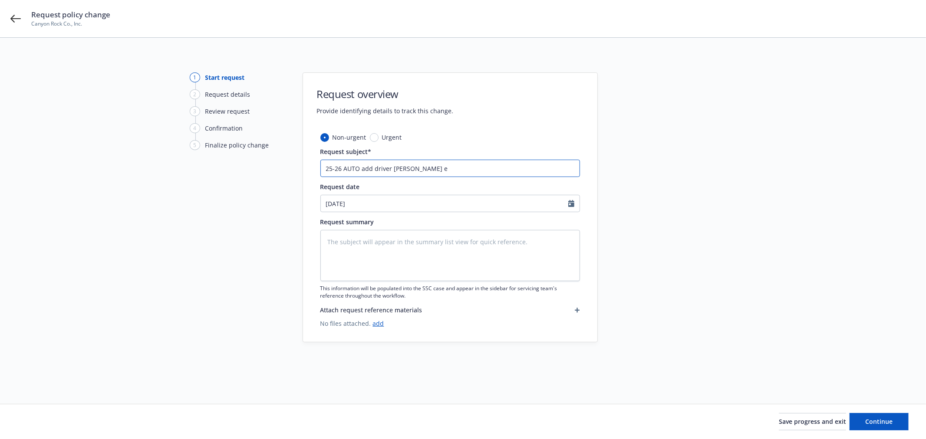
type textarea "x"
type input "25-26 AUTO add driver [PERSON_NAME] ef"
type textarea "x"
type input "25-26 AUTO add driver [PERSON_NAME] eff"
type textarea "x"
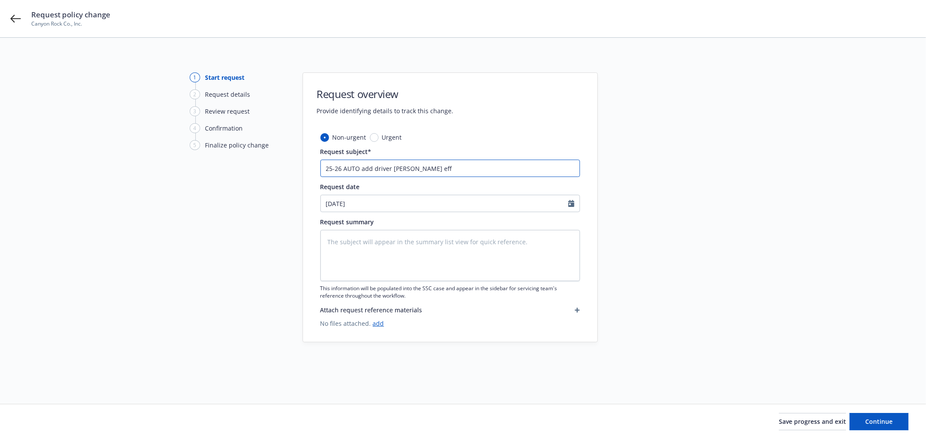
type input "25-26 AUTO add driver [PERSON_NAME] eff"
type textarea "x"
type input "25-26 AUTO add driver [PERSON_NAME] eff ."
type textarea "x"
type input "25-26 AUTO add driver [PERSON_NAME] eff"
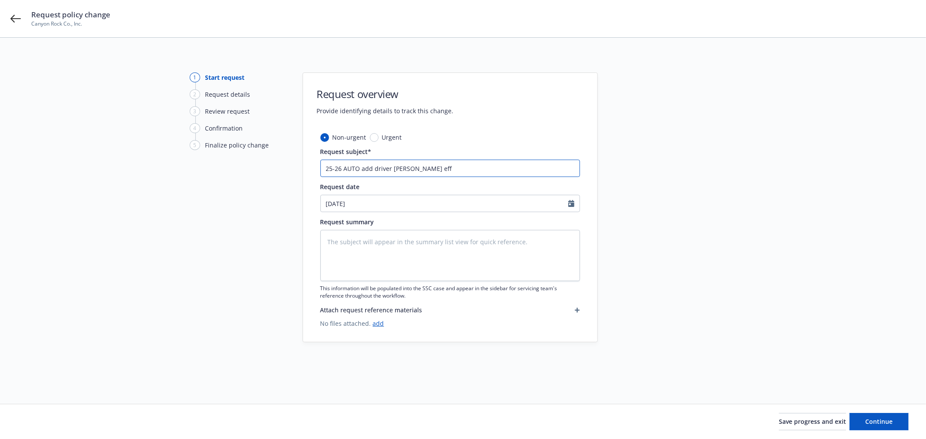
type textarea "x"
type input "25-26 AUTO add driver [PERSON_NAME] eff"
type textarea "x"
type input "25-26 AUTO add driver [PERSON_NAME] eff."
type textarea "x"
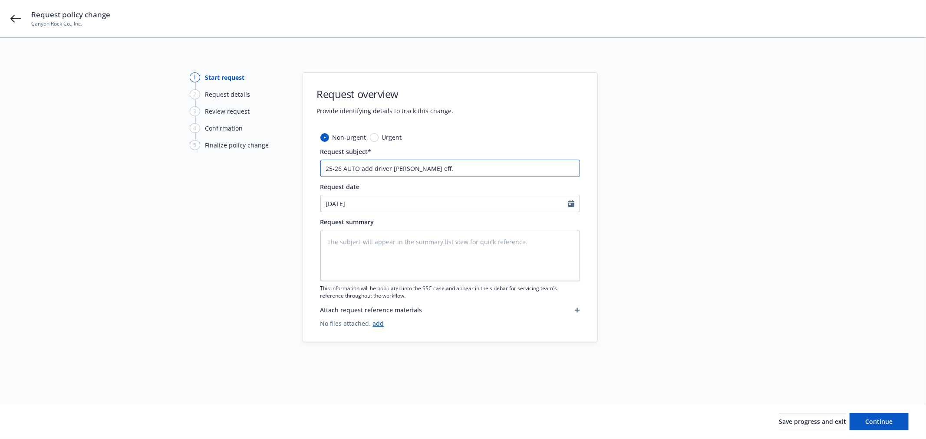
type input "25-26 AUTO add driver [PERSON_NAME] eff."
type textarea "x"
type input "25-26 AUTO add driver [PERSON_NAME] eff. 8"
type textarea "x"
type input "25-26 AUTO add driver [PERSON_NAME] eff. 8/"
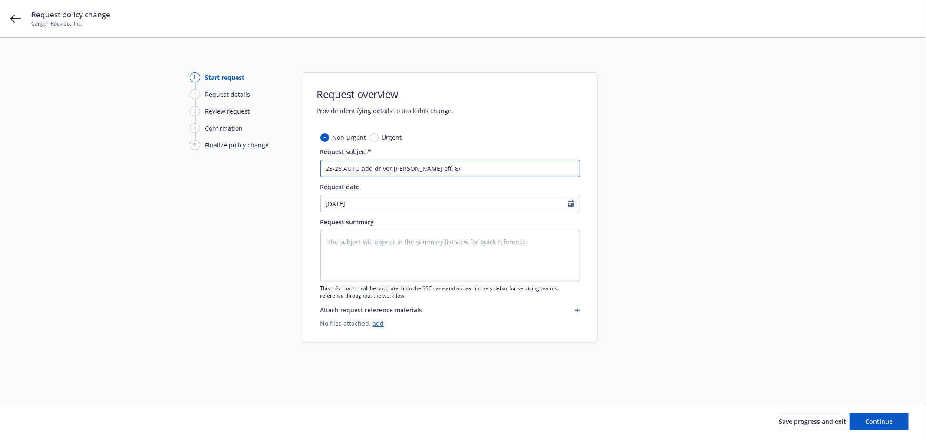
type textarea "x"
type input "25-26 AUTO add driver [PERSON_NAME] eff. 8/2"
type textarea "x"
type input "25-26 AUTO add driver [PERSON_NAME] eff. 8/25"
type textarea "x"
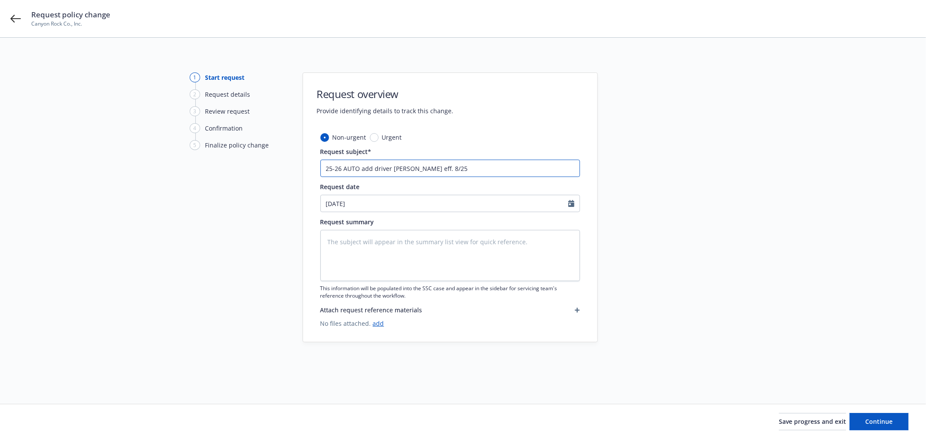
type input "25-26 AUTO add driver [PERSON_NAME] eff. 8/25/"
type textarea "x"
type input "25-26 AUTO add driver [PERSON_NAME] eff. 8/25/2"
type textarea "x"
type input "25-26 AUTO add driver [PERSON_NAME] eff. [DATE]"
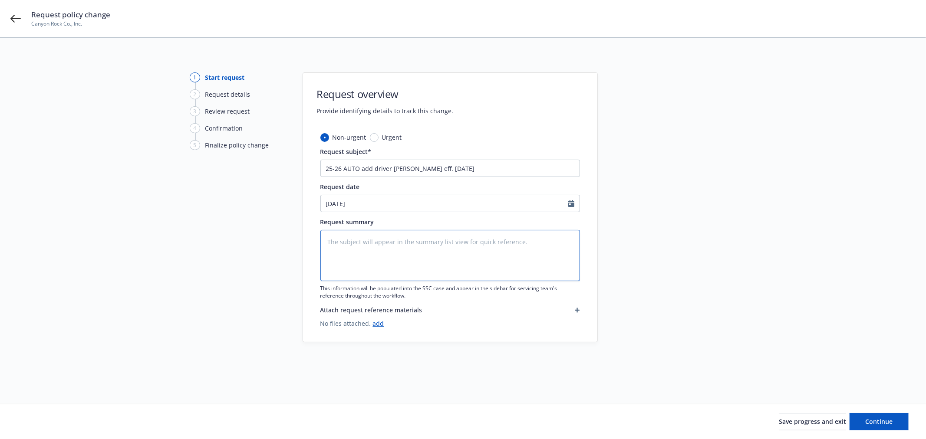
click at [400, 261] on textarea at bounding box center [449, 255] width 259 height 51
paste textarea "From: [EMAIL_ADDRESS][DOMAIN_NAME] <[EMAIL_ADDRESS][DOMAIN_NAME]> Sent: [DATE] …"
type textarea "x"
type textarea "From: [EMAIL_ADDRESS][DOMAIN_NAME] <[EMAIL_ADDRESS][DOMAIN_NAME]> Sent: [DATE] …"
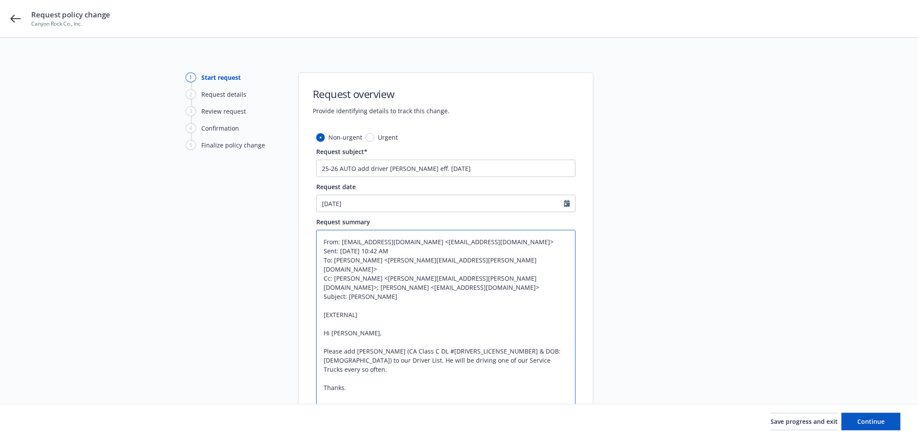
drag, startPoint x: 377, startPoint y: 310, endPoint x: 300, endPoint y: 307, distance: 76.8
click at [300, 307] on div "Non-urgent Urgent Request subject* 25-26 AUTO add driver [PERSON_NAME] eff. [DA…" at bounding box center [446, 306] width 294 height 346
type textarea "x"
type textarea "From: [EMAIL_ADDRESS][DOMAIN_NAME] <[EMAIL_ADDRESS][DOMAIN_NAME]> Sent: [DATE] …"
type textarea "x"
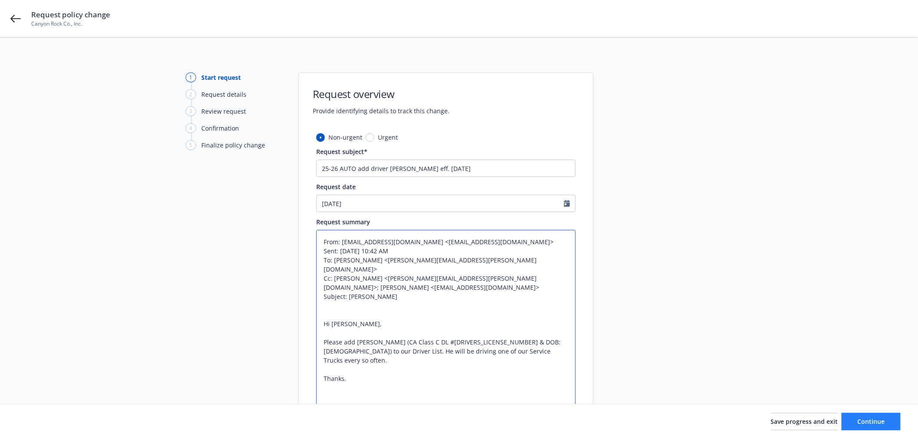
type textarea "From: [EMAIL_ADDRESS][DOMAIN_NAME] <[EMAIL_ADDRESS][DOMAIN_NAME]> Sent: [DATE] …"
click at [872, 419] on span "Continue" at bounding box center [871, 421] width 27 height 8
type textarea "x"
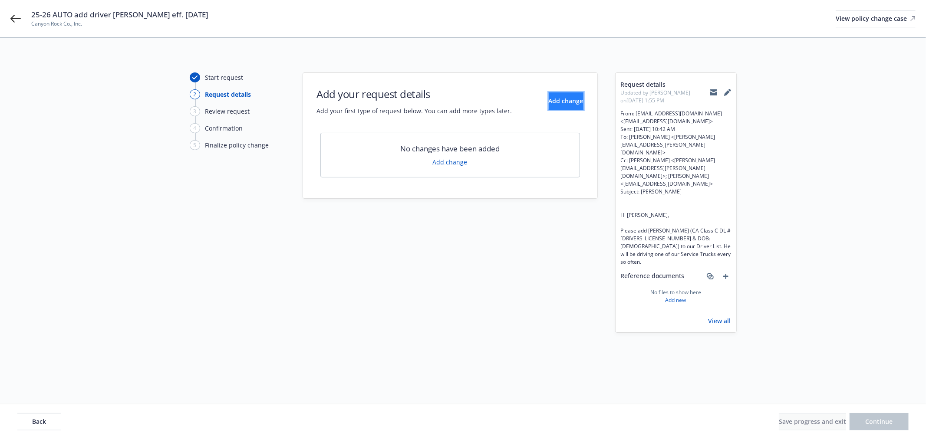
click at [575, 95] on button "Add change" at bounding box center [565, 100] width 35 height 17
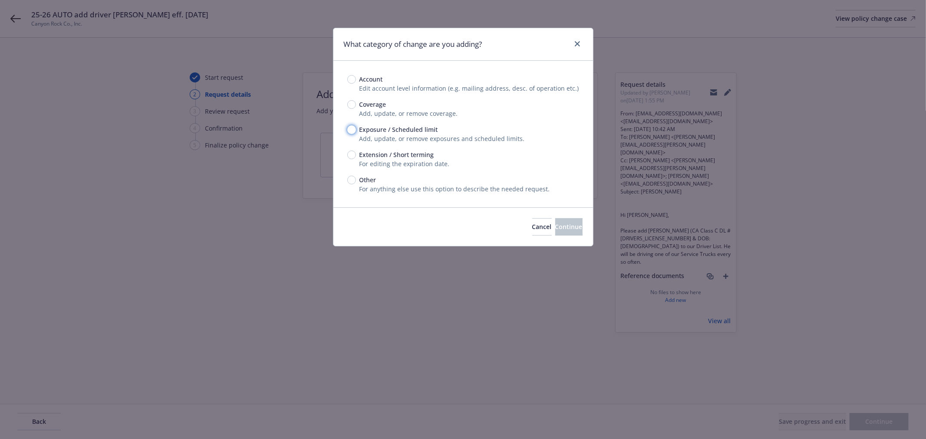
click at [352, 130] on input "Exposure / Scheduled limit" at bounding box center [351, 129] width 9 height 9
radio input "true"
click at [566, 228] on span "Continue" at bounding box center [568, 227] width 27 height 8
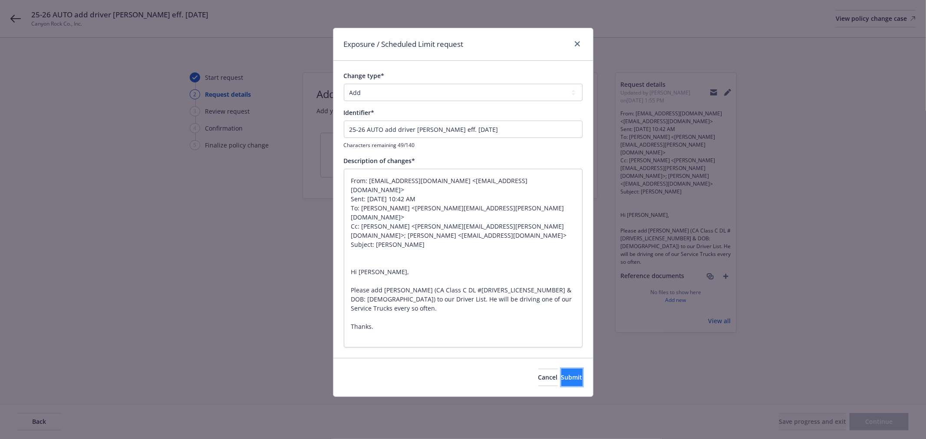
click at [561, 381] on button "Submit" at bounding box center [571, 377] width 21 height 17
type textarea "x"
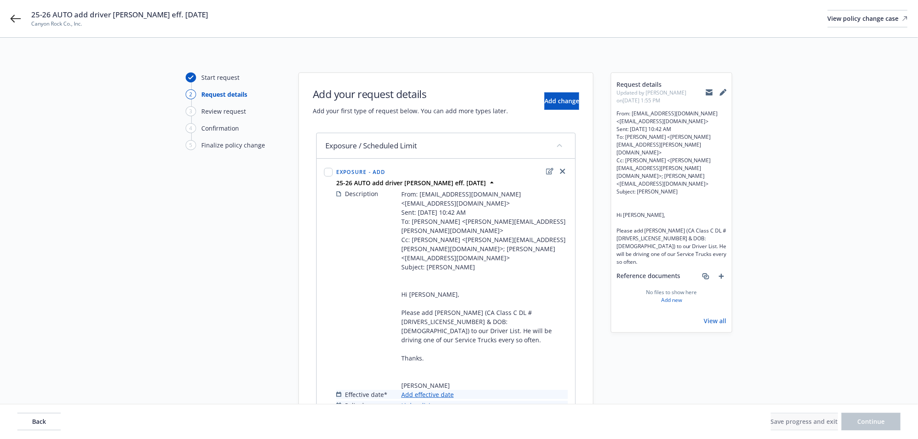
click at [432, 390] on link "Add effective date" at bounding box center [427, 394] width 53 height 9
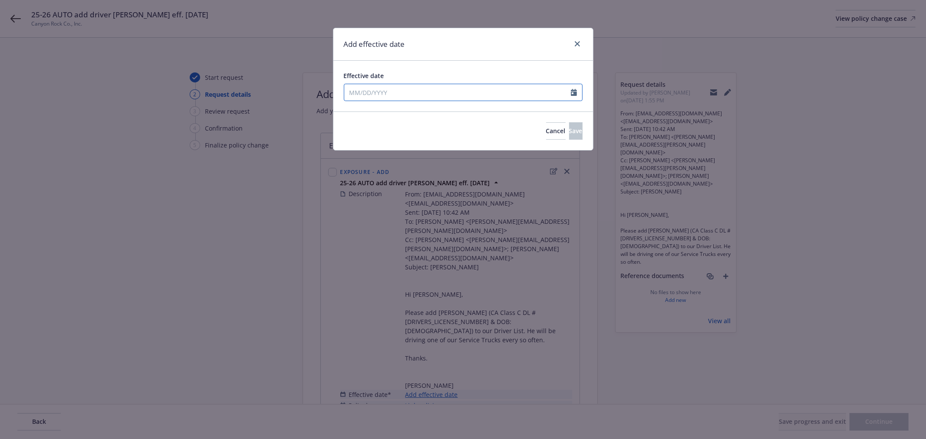
click at [433, 90] on input "Effective date" at bounding box center [457, 92] width 227 height 16
select select "8"
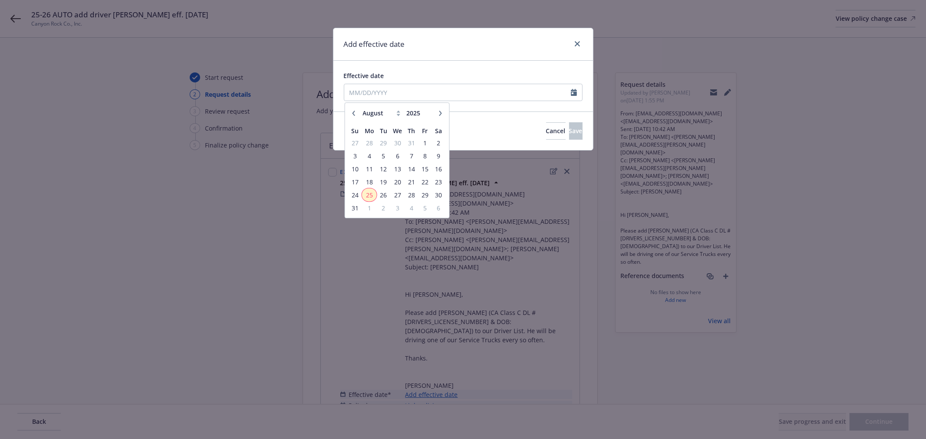
click at [368, 193] on span "25" at bounding box center [368, 195] width 13 height 11
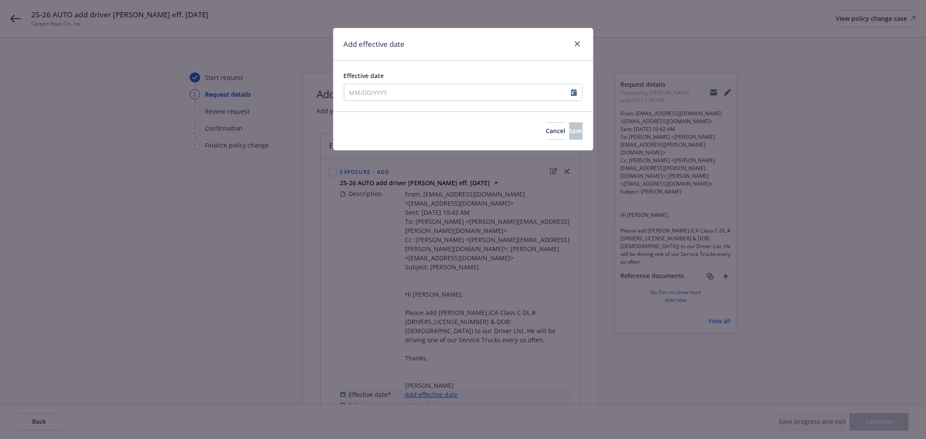
type input "[DATE]"
click at [569, 128] on span "Save" at bounding box center [575, 131] width 13 height 8
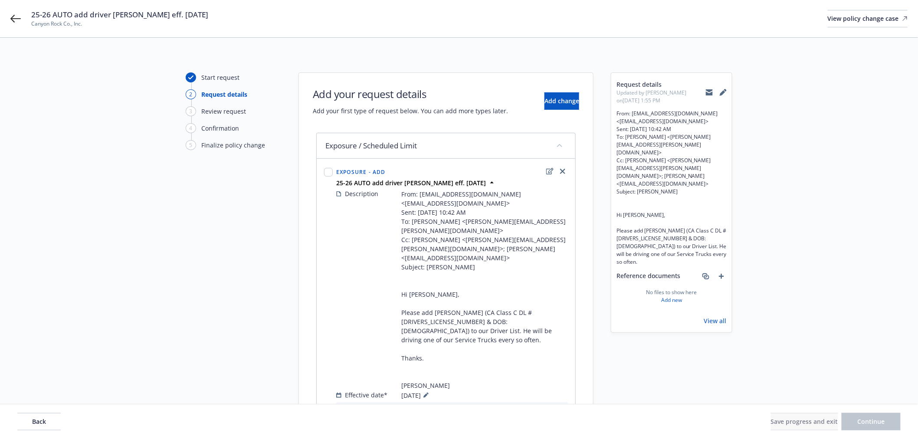
click at [413, 402] on link "Link policies" at bounding box center [419, 406] width 36 height 9
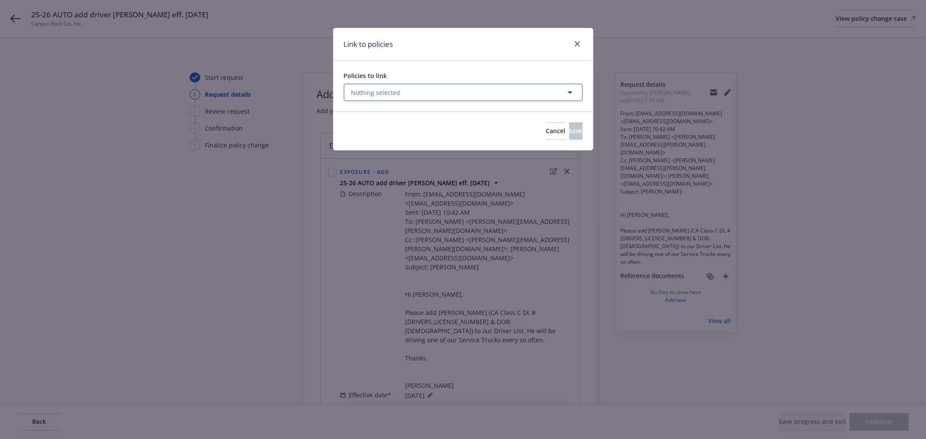
click at [447, 94] on button "Nothing selected" at bounding box center [463, 92] width 239 height 17
select select "ACTIVE"
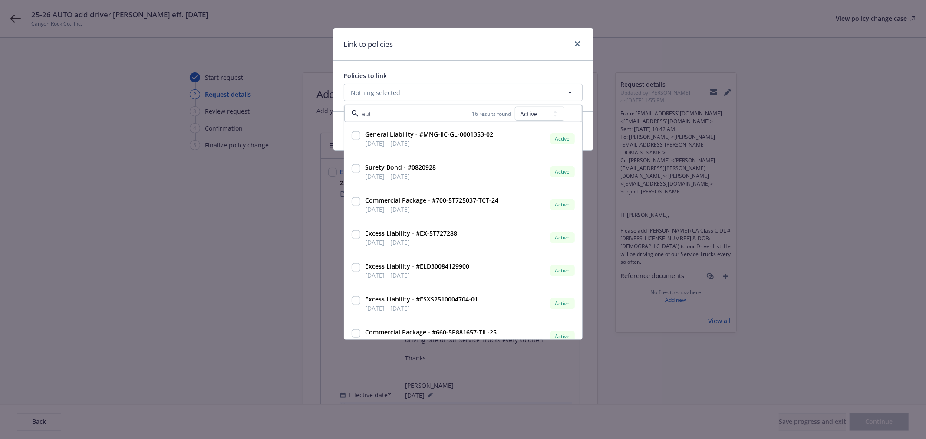
type input "auto"
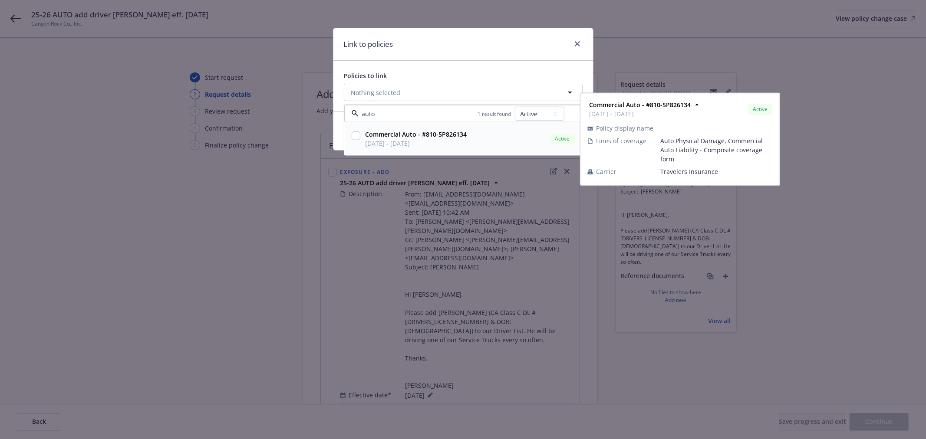
click at [358, 136] on input "checkbox" at bounding box center [355, 135] width 9 height 9
checkbox input "true"
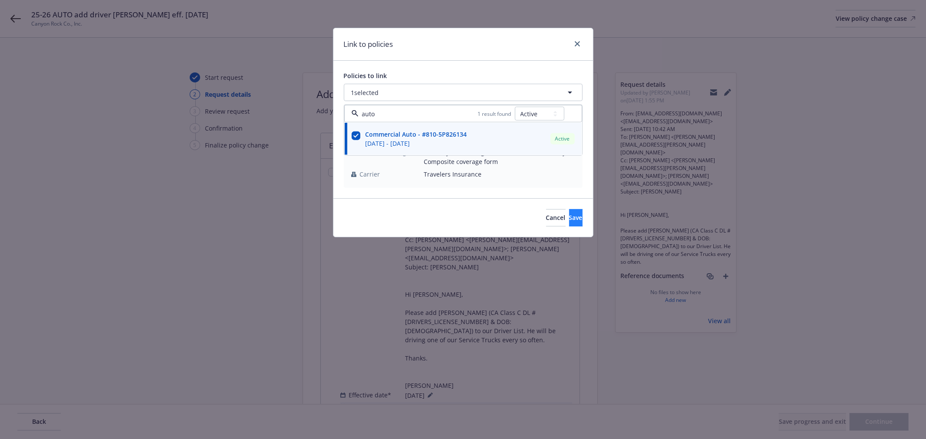
type input "auto"
click at [569, 216] on button "Save" at bounding box center [575, 217] width 13 height 17
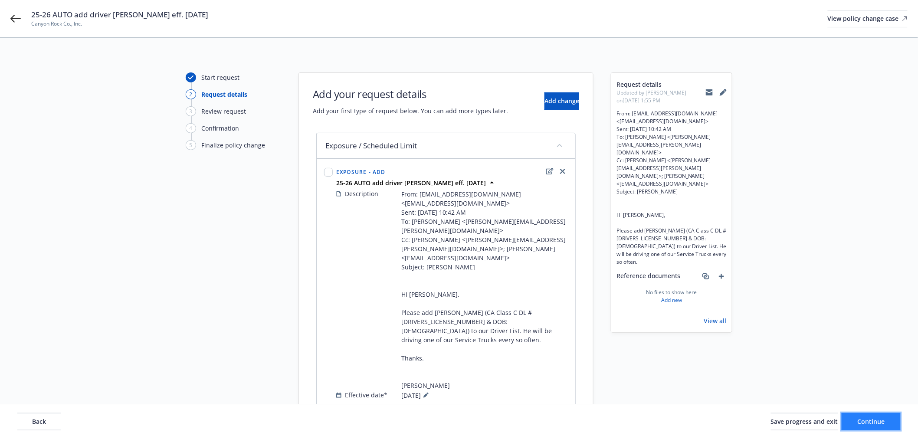
click at [880, 416] on button "Continue" at bounding box center [871, 421] width 59 height 17
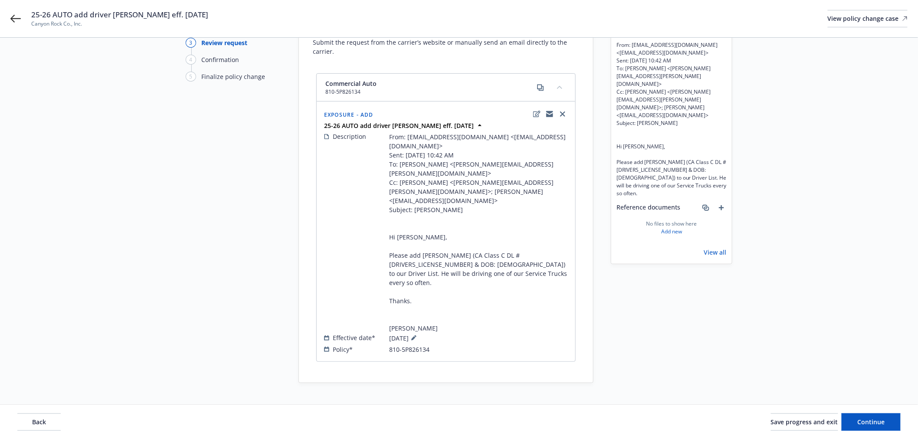
scroll to position [77, 0]
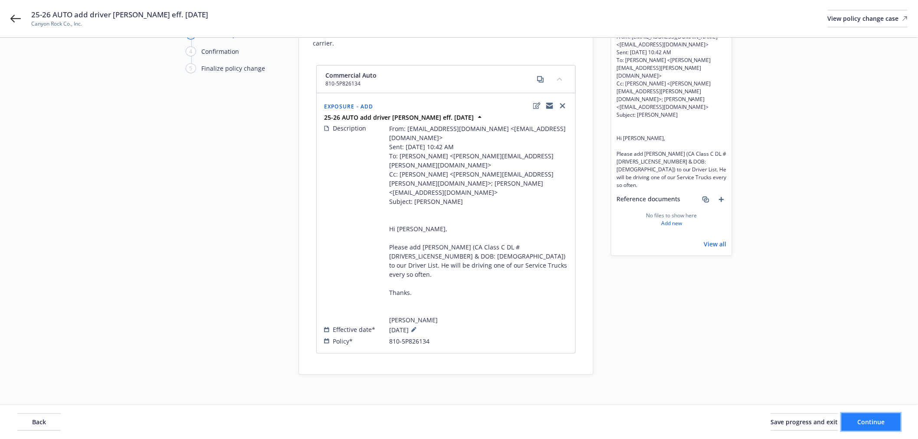
click at [875, 424] on span "Continue" at bounding box center [871, 421] width 27 height 8
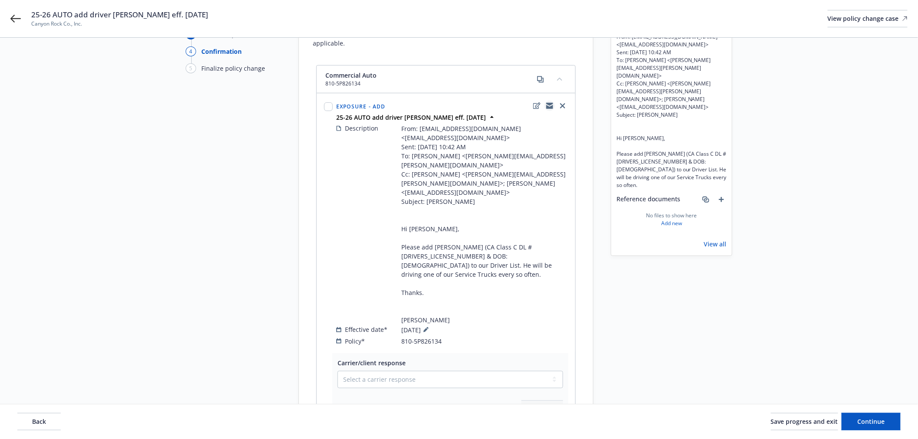
click at [548, 102] on icon "copyLogging" at bounding box center [549, 105] width 7 height 7
click at [722, 197] on icon "add" at bounding box center [721, 199] width 5 height 5
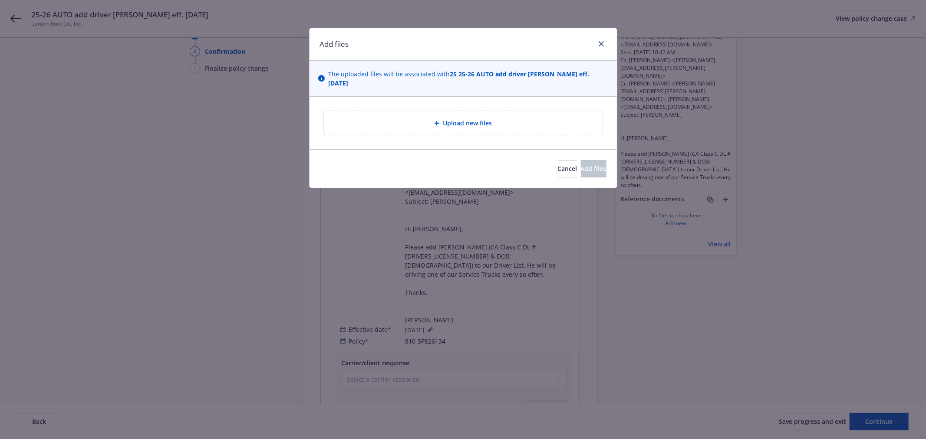
click at [491, 126] on span "Upload new files" at bounding box center [467, 122] width 49 height 9
type textarea "x"
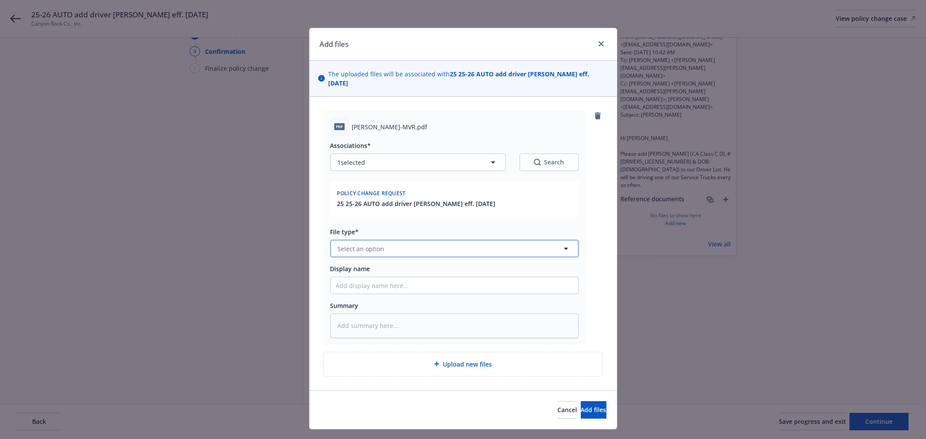
click at [372, 251] on span "Select an option" at bounding box center [361, 248] width 47 height 9
type input "mv"
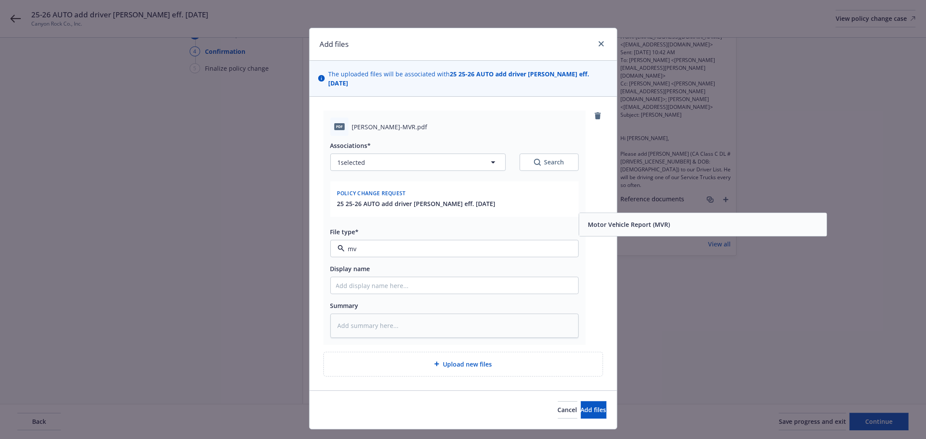
click at [622, 222] on span "Motor Vehicle Report (MVR)" at bounding box center [629, 224] width 82 height 9
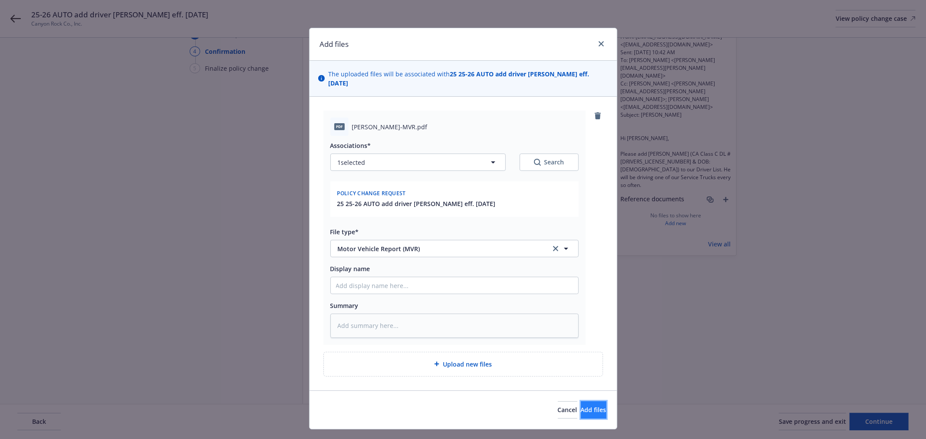
click at [581, 410] on span "Add files" at bounding box center [594, 410] width 26 height 8
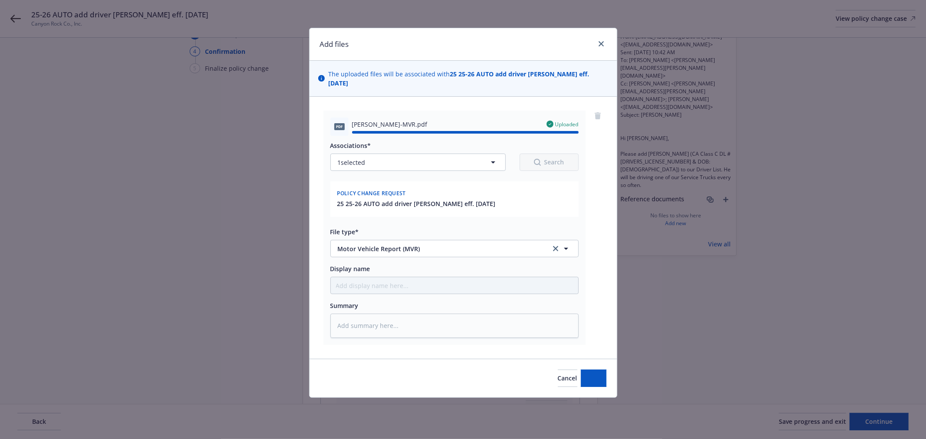
type textarea "x"
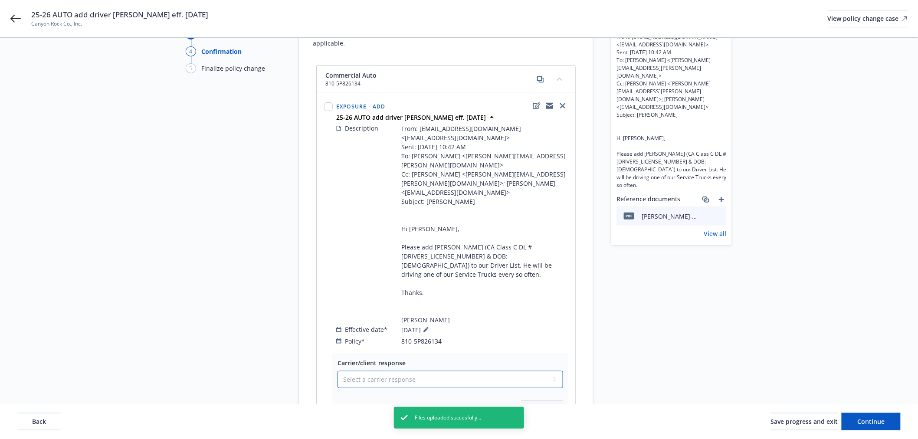
click at [366, 371] on select "Select a carrier response Accepted Accepted with revision No endorsement needed…" at bounding box center [451, 379] width 226 height 17
select select "NO_ENDORSEMENT_NEEDED"
click at [338, 371] on select "Select a carrier response Accepted Accepted with revision No endorsement needed…" at bounding box center [451, 379] width 226 height 17
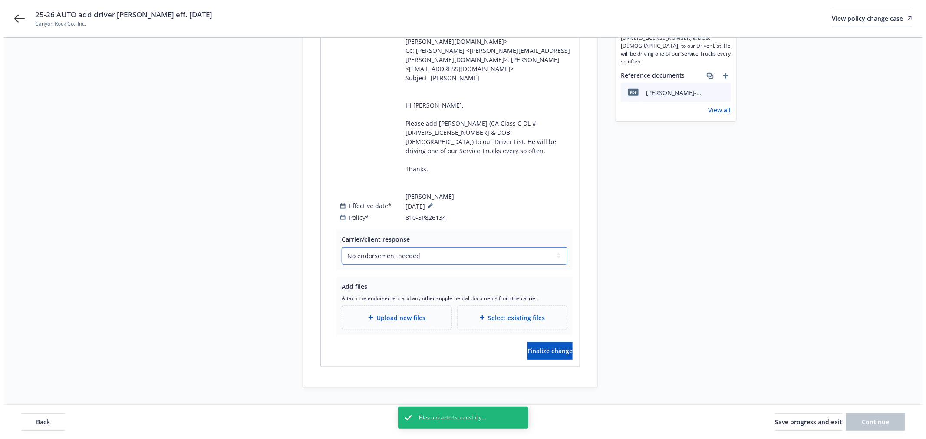
scroll to position [205, 0]
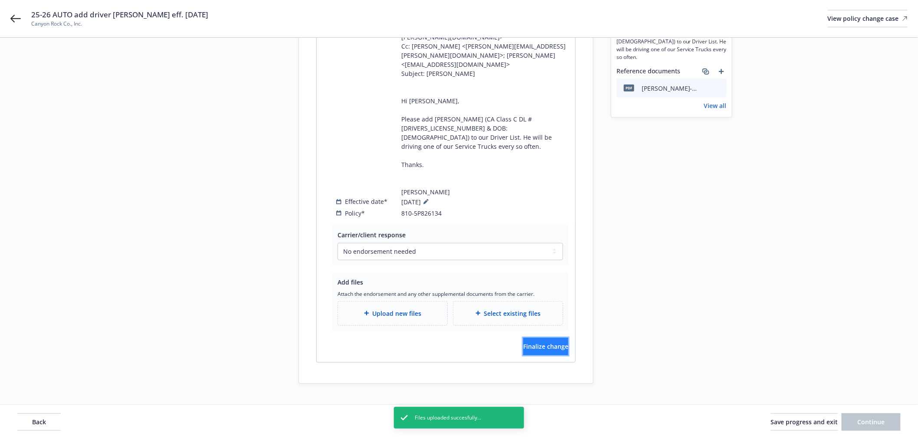
click at [539, 342] on span "Finalize change" at bounding box center [545, 346] width 45 height 8
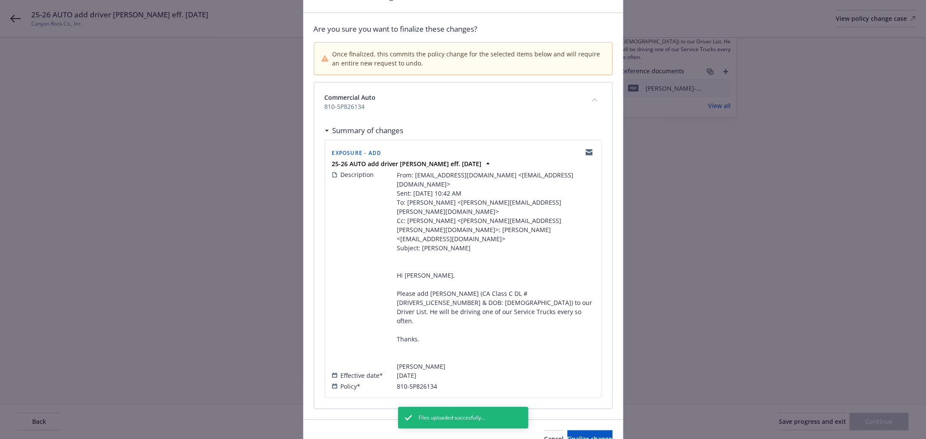
scroll to position [68, 0]
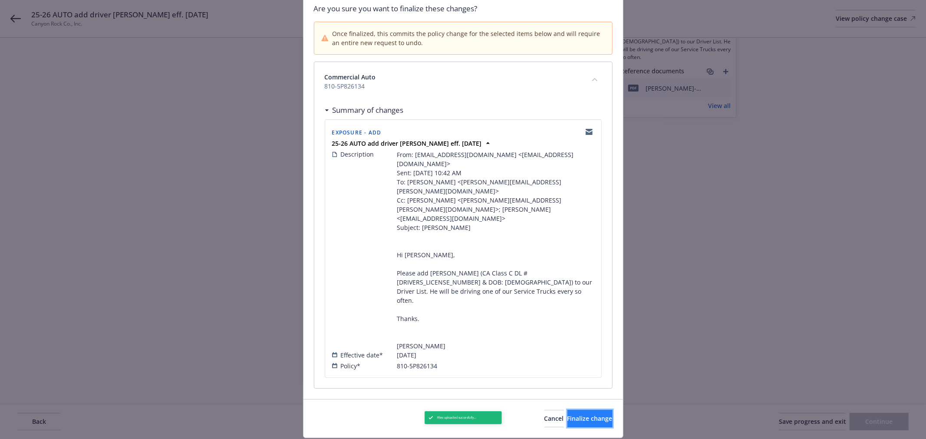
click at [582, 414] on span "Finalize change" at bounding box center [589, 418] width 45 height 8
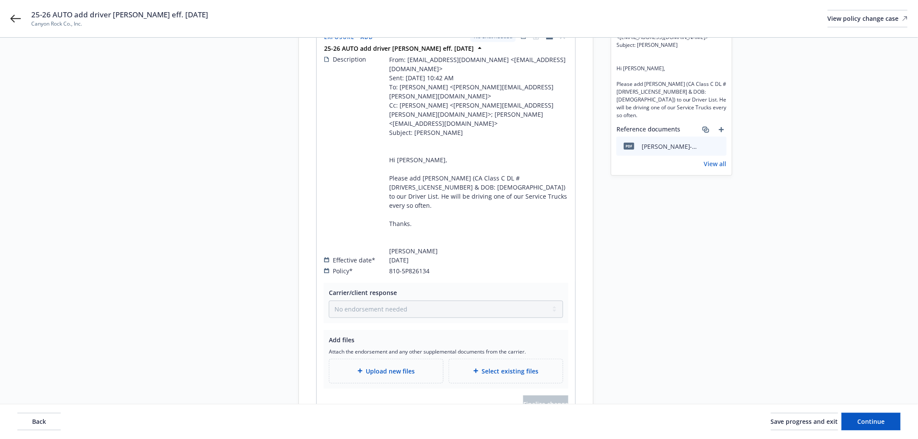
scroll to position [59, 0]
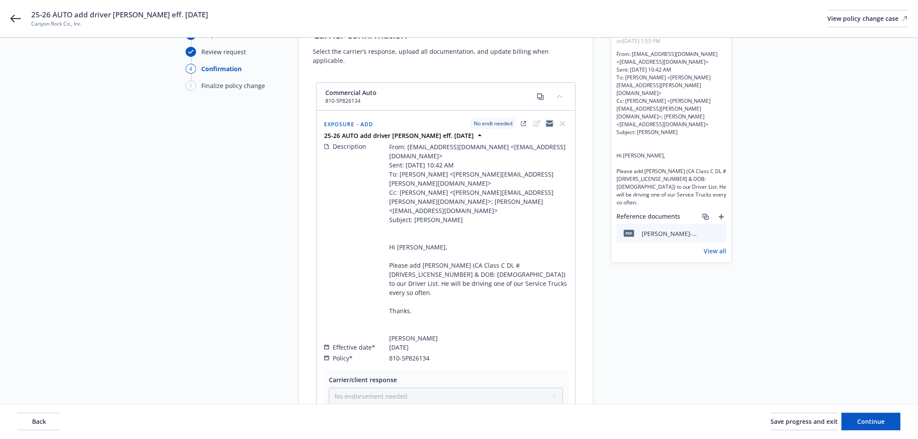
click at [549, 123] on icon "copyLogging" at bounding box center [549, 125] width 7 height 4
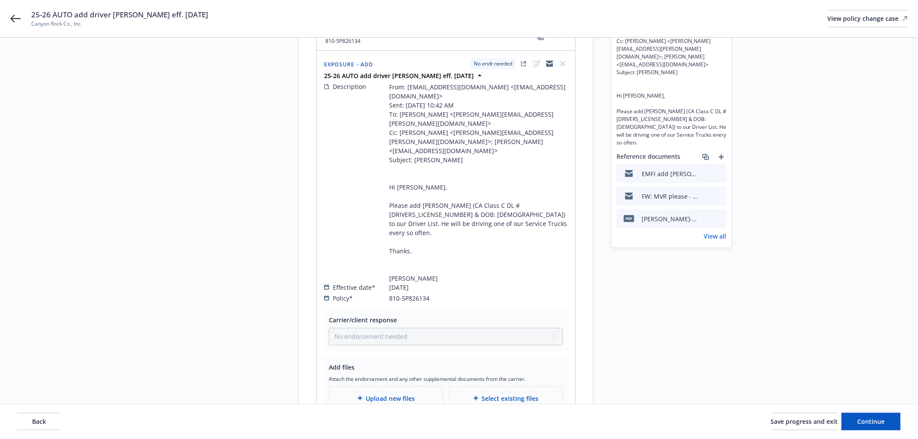
scroll to position [204, 0]
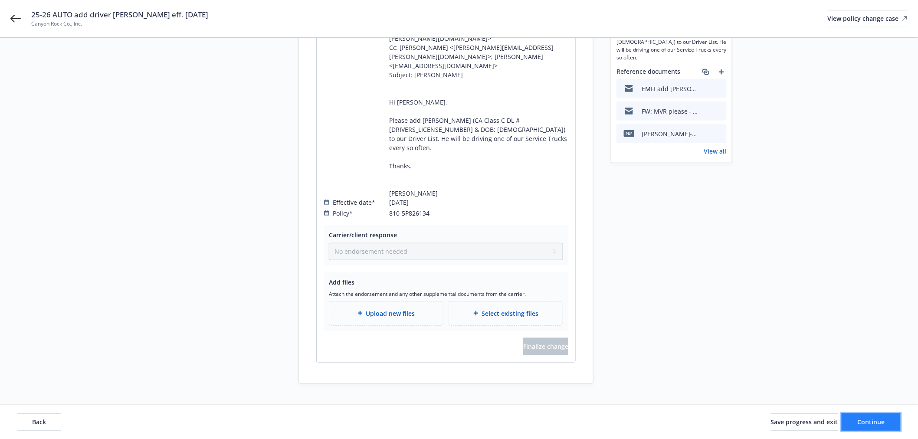
click at [887, 425] on button "Continue" at bounding box center [871, 421] width 59 height 17
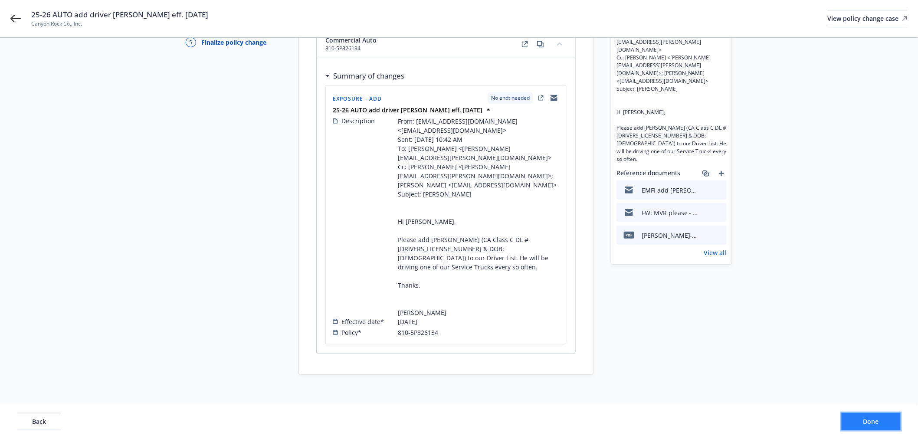
click at [887, 425] on button "Done" at bounding box center [871, 421] width 59 height 17
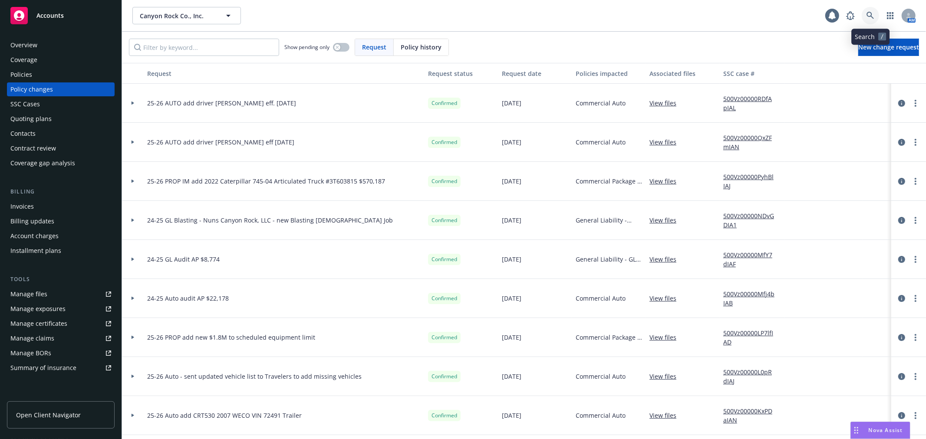
click at [868, 16] on icon at bounding box center [870, 16] width 8 height 8
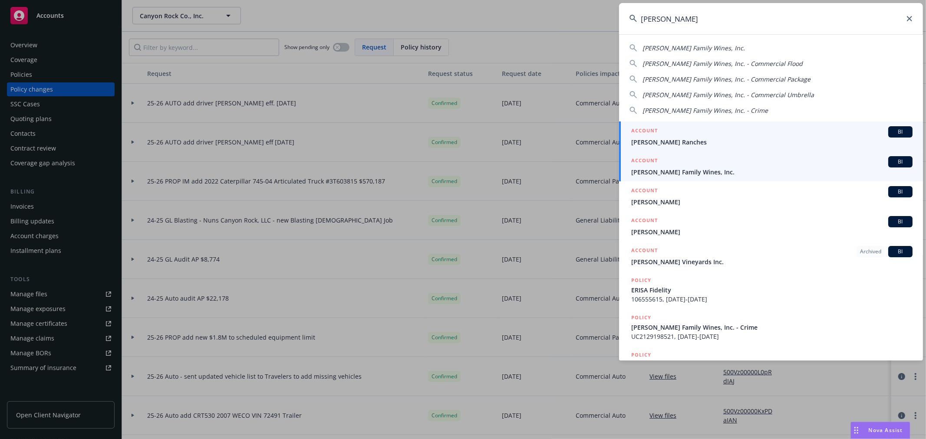
type input "[PERSON_NAME]"
click at [718, 167] on span "[PERSON_NAME] Family Wines, Inc." at bounding box center [771, 171] width 281 height 9
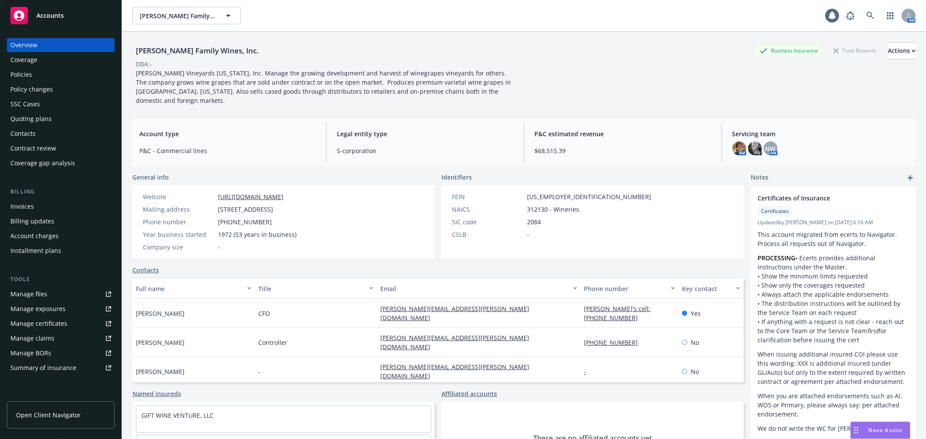
click at [62, 77] on div "Policies" at bounding box center [60, 75] width 101 height 14
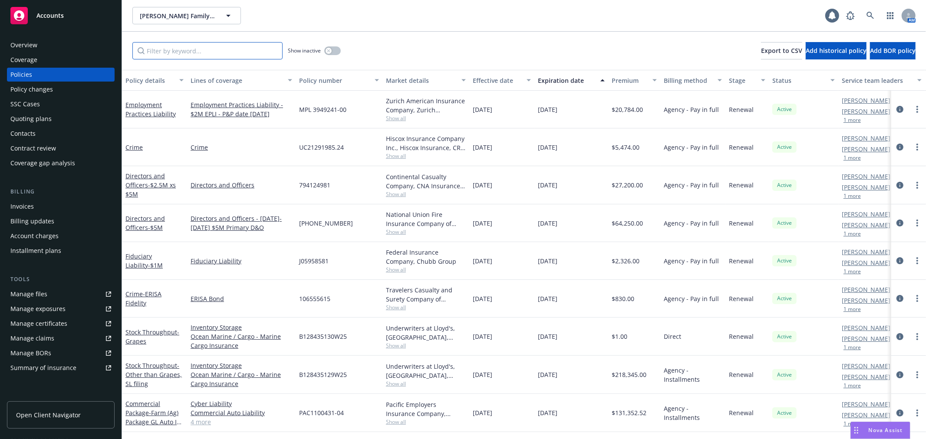
click at [161, 56] on input "Filter by keyword..." at bounding box center [207, 50] width 150 height 17
paste input "7036366941"
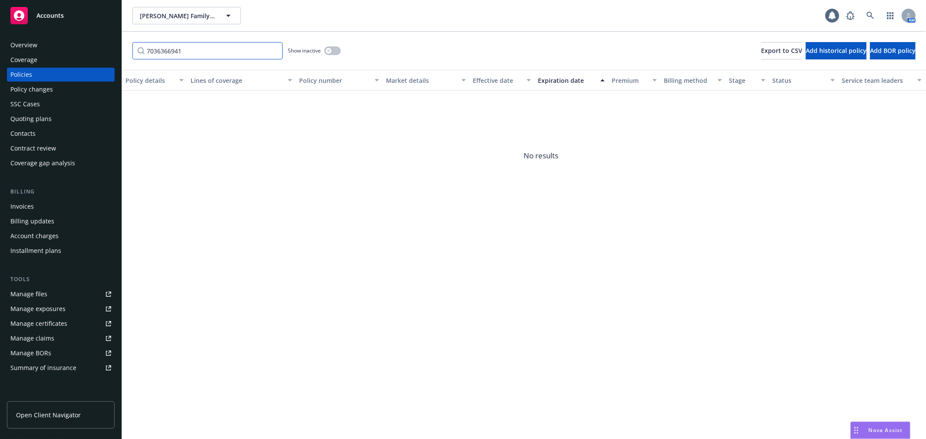
type input "7036366941"
click at [332, 50] on button "button" at bounding box center [332, 50] width 16 height 9
click at [206, 50] on input "7036366941" at bounding box center [207, 50] width 150 height 17
click at [868, 18] on icon at bounding box center [870, 16] width 8 height 8
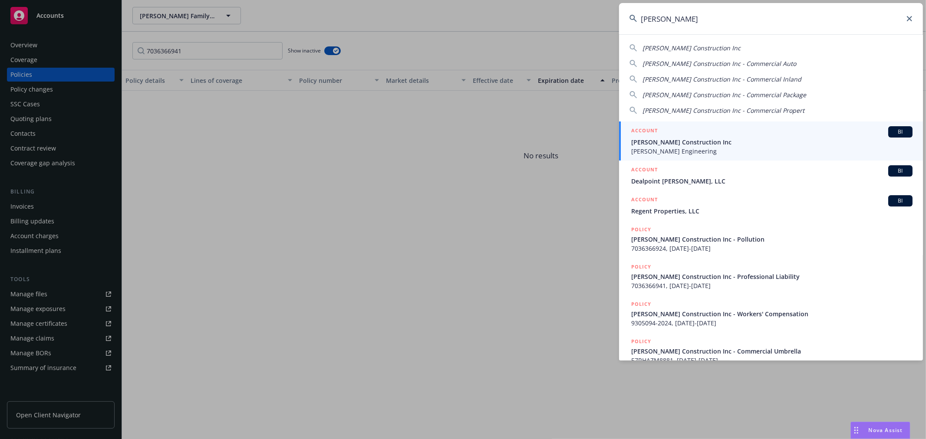
type input "[PERSON_NAME]"
click at [684, 142] on span "[PERSON_NAME] Construction Inc" at bounding box center [771, 142] width 281 height 9
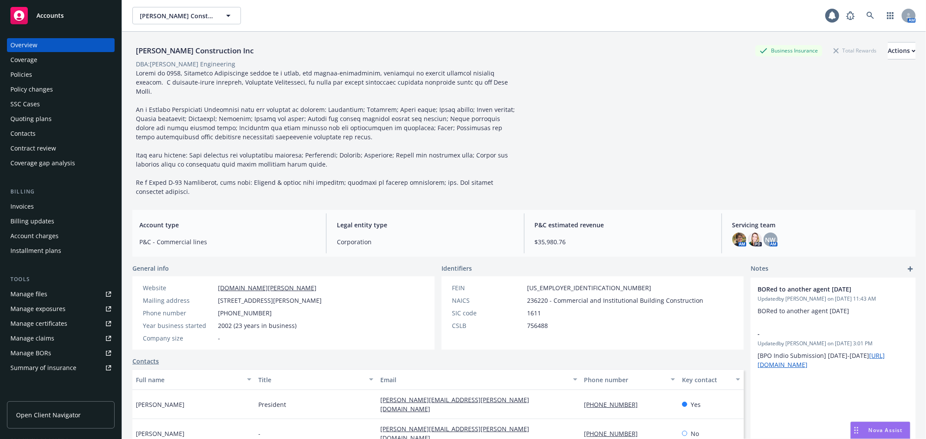
click at [45, 78] on div "Policies" at bounding box center [60, 75] width 101 height 14
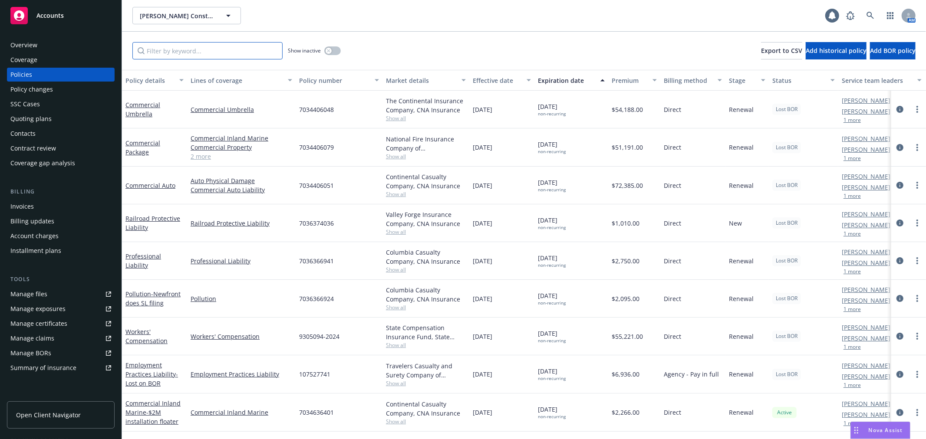
click at [169, 50] on input "Filter by keyword..." at bounding box center [207, 50] width 150 height 17
paste input "7036366941"
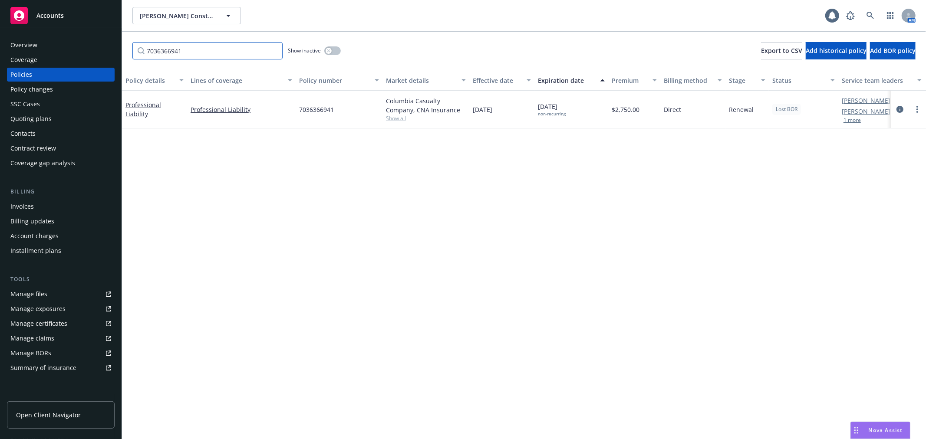
type input "7036366941"
click at [330, 53] on div "button" at bounding box center [328, 51] width 6 height 6
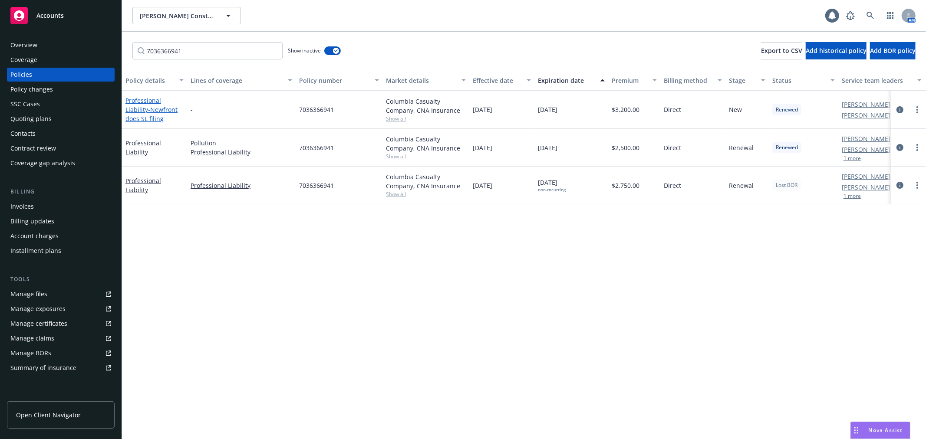
click at [151, 106] on span "- Newfront does SL filing" at bounding box center [151, 113] width 52 height 17
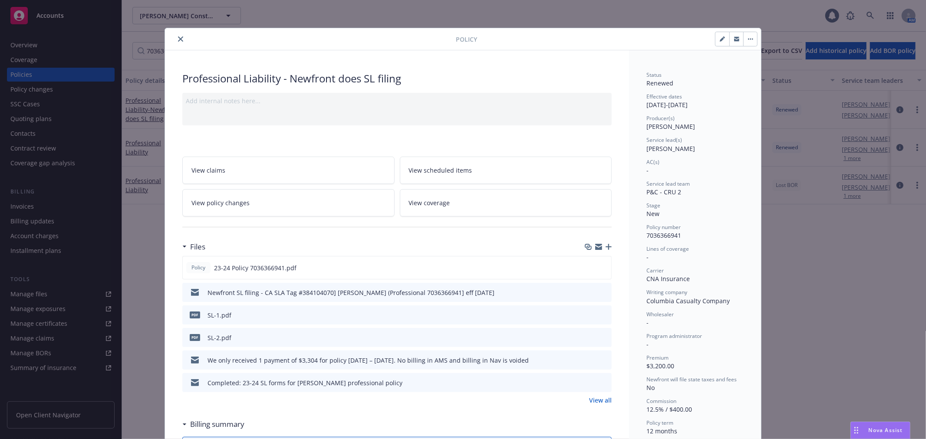
click at [263, 209] on link "View policy changes" at bounding box center [288, 202] width 212 height 27
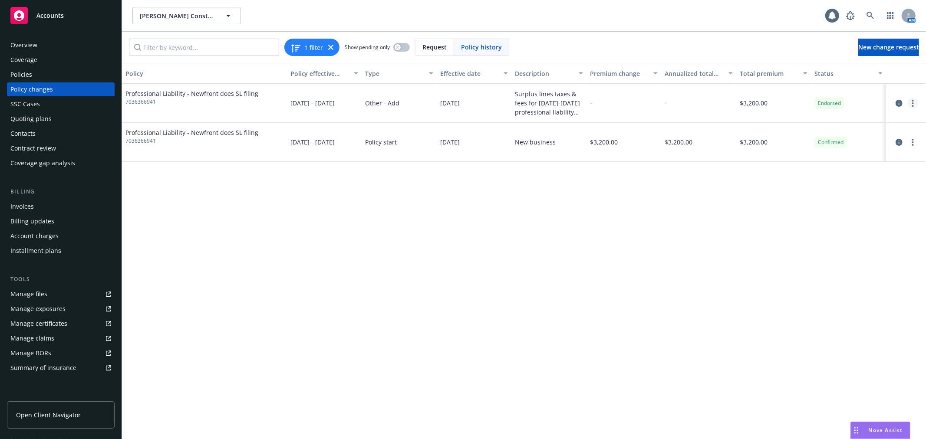
click at [913, 101] on circle "more" at bounding box center [913, 101] width 2 height 2
click at [860, 175] on link "Edit billing info" at bounding box center [842, 172] width 149 height 17
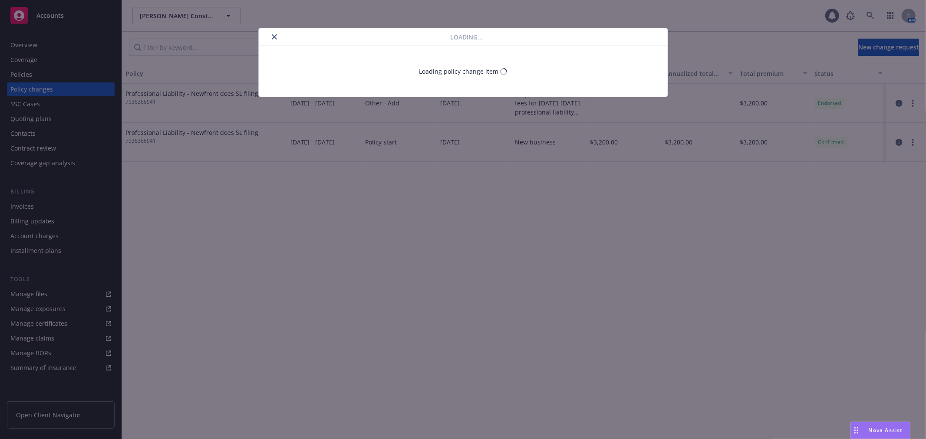
select select "CA"
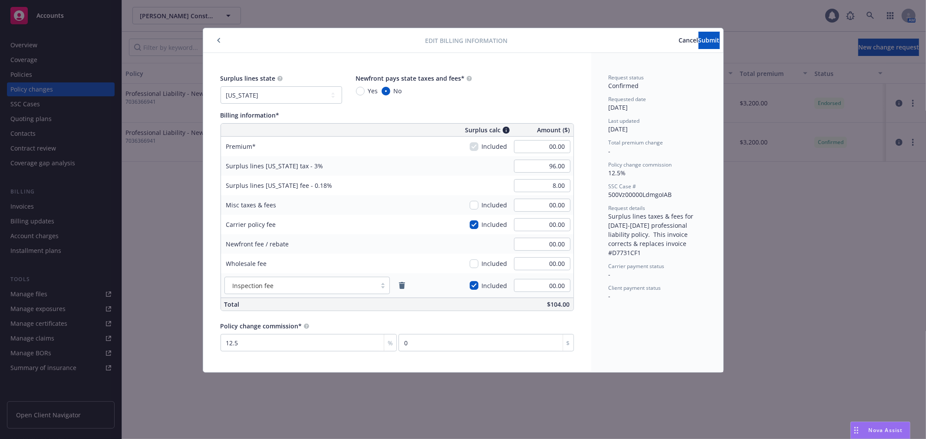
click at [679, 42] on span "Cancel" at bounding box center [689, 40] width 20 height 8
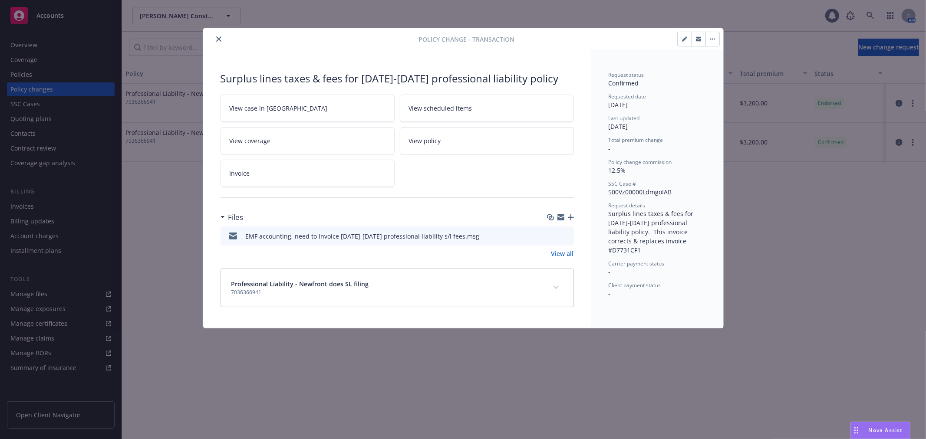
click at [218, 40] on icon "close" at bounding box center [218, 38] width 5 height 5
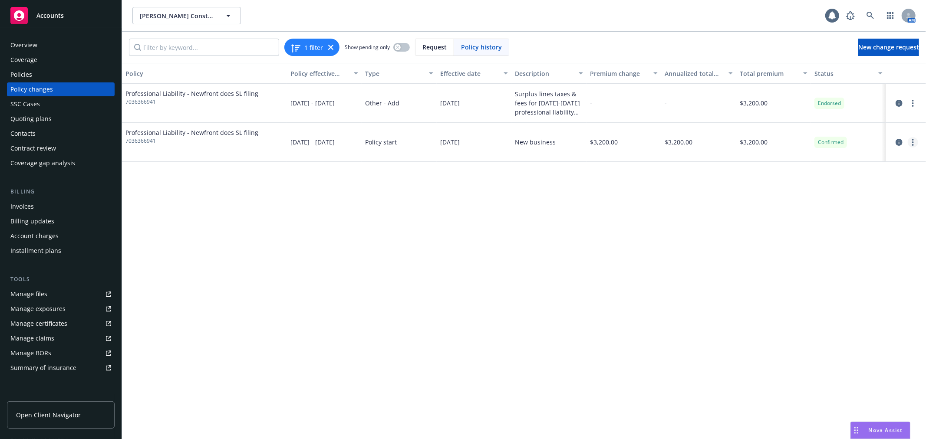
click at [911, 139] on link "more" at bounding box center [912, 142] width 10 height 10
click at [861, 209] on link "Edit billing info" at bounding box center [842, 212] width 149 height 17
select select "CA"
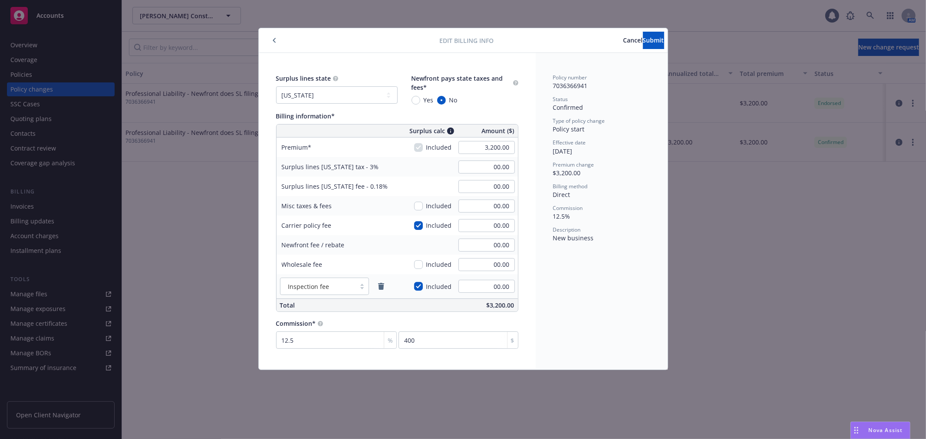
click at [623, 38] on span "Cancel" at bounding box center [633, 40] width 20 height 8
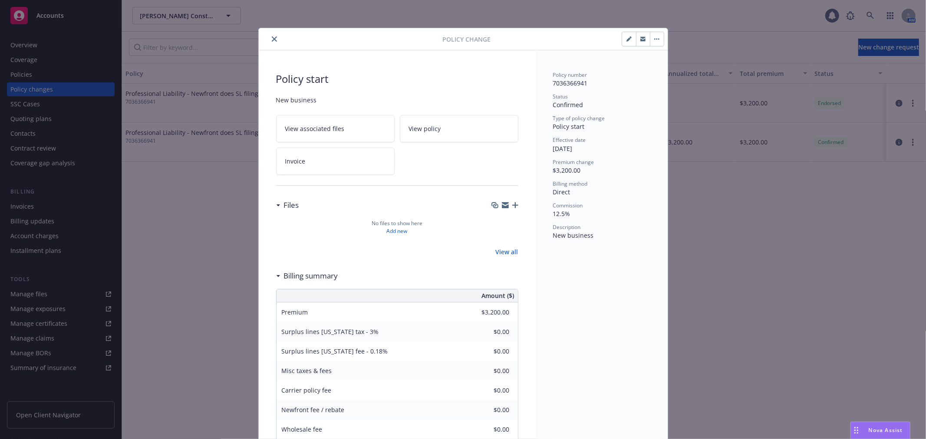
click at [269, 43] on button "close" at bounding box center [274, 39] width 10 height 10
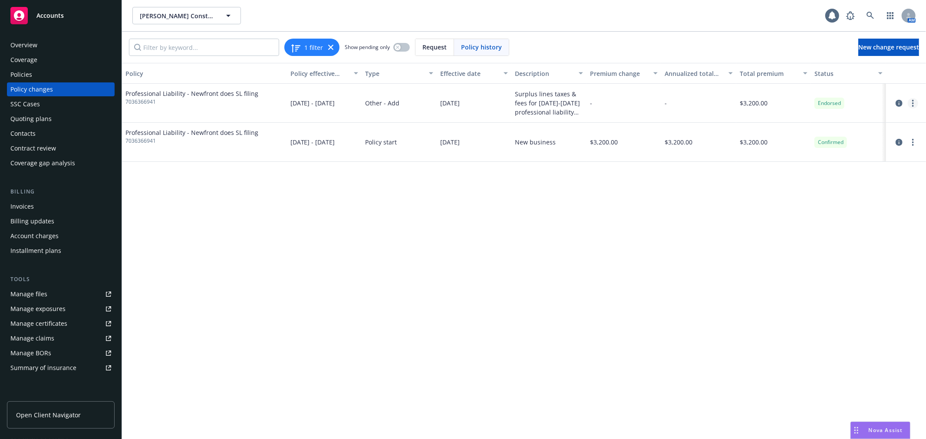
click at [914, 103] on link "more" at bounding box center [912, 103] width 10 height 10
click at [864, 171] on link "Edit billing info" at bounding box center [842, 172] width 149 height 17
select select "CA"
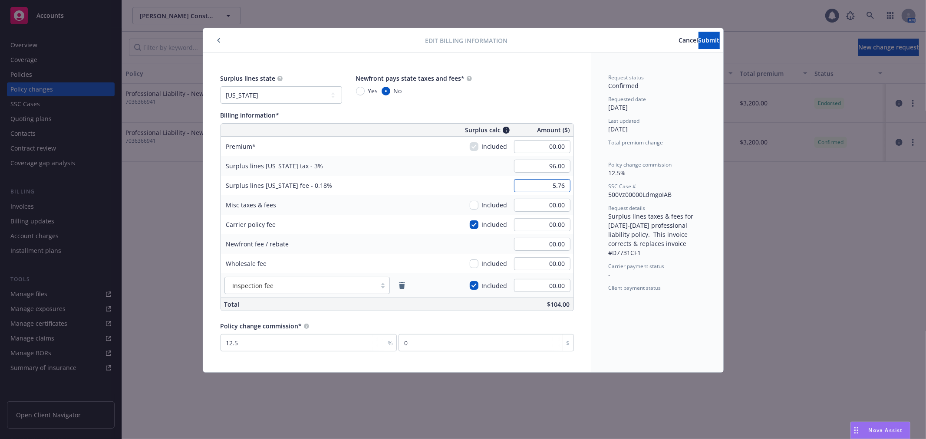
type input "5.76"
click at [701, 38] on span "Submit" at bounding box center [708, 40] width 21 height 8
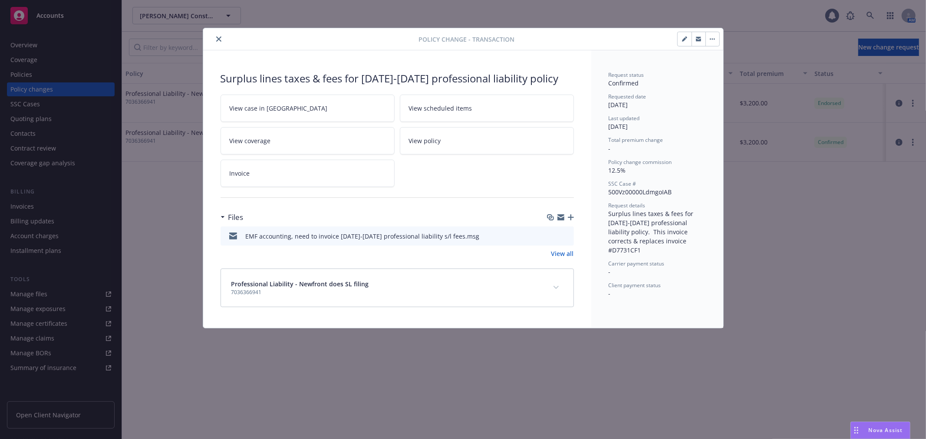
click at [300, 186] on link "Invoice" at bounding box center [307, 173] width 174 height 27
click at [219, 35] on button "close" at bounding box center [218, 39] width 10 height 10
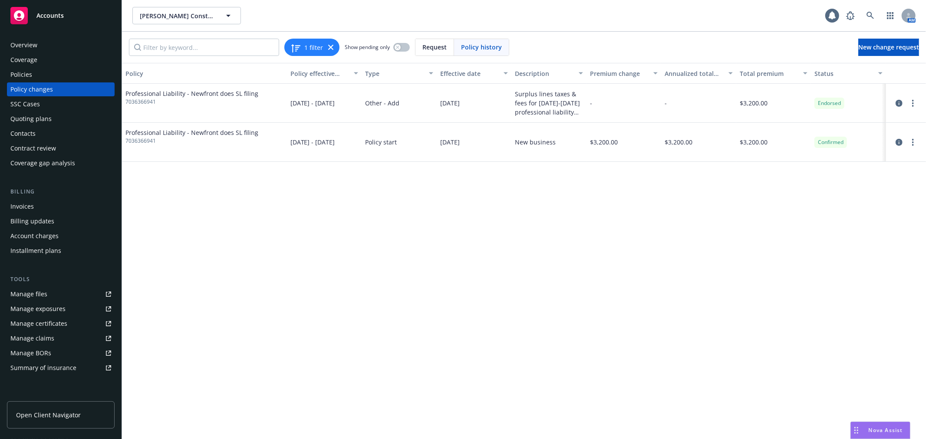
click at [79, 77] on div "Policies" at bounding box center [60, 75] width 101 height 14
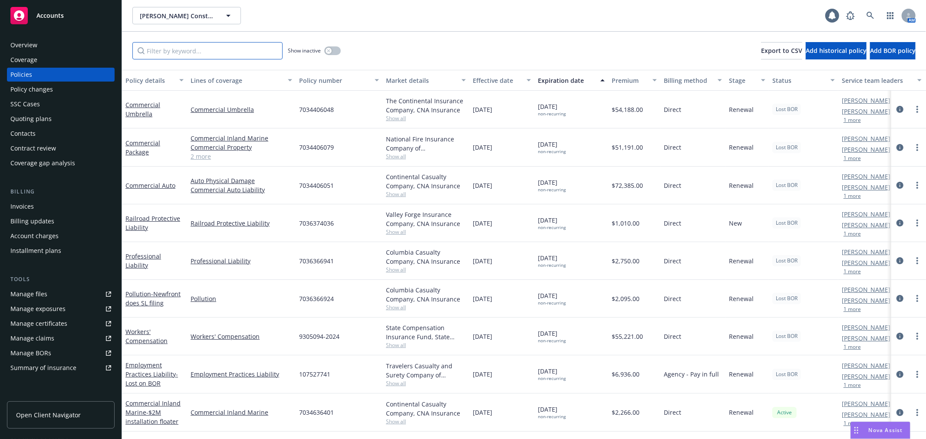
click at [171, 54] on input "Filter by keyword..." at bounding box center [207, 50] width 150 height 17
paste input "7036366941"
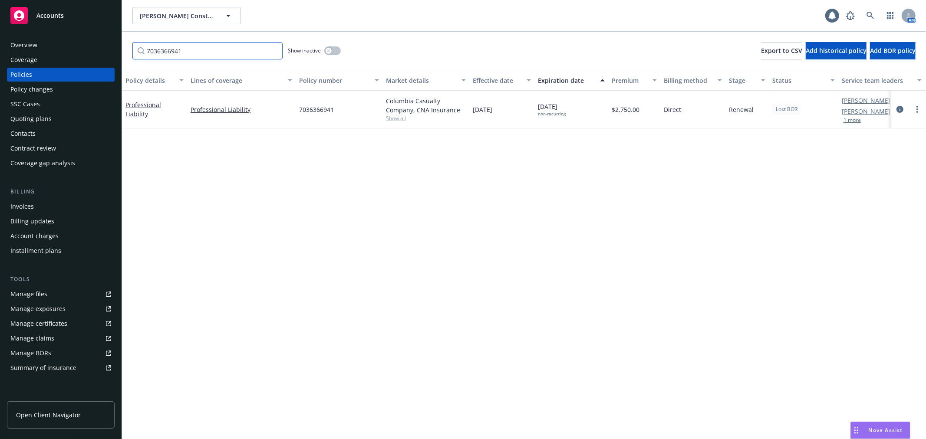
type input "7036366941"
click at [335, 49] on button "button" at bounding box center [332, 50] width 16 height 9
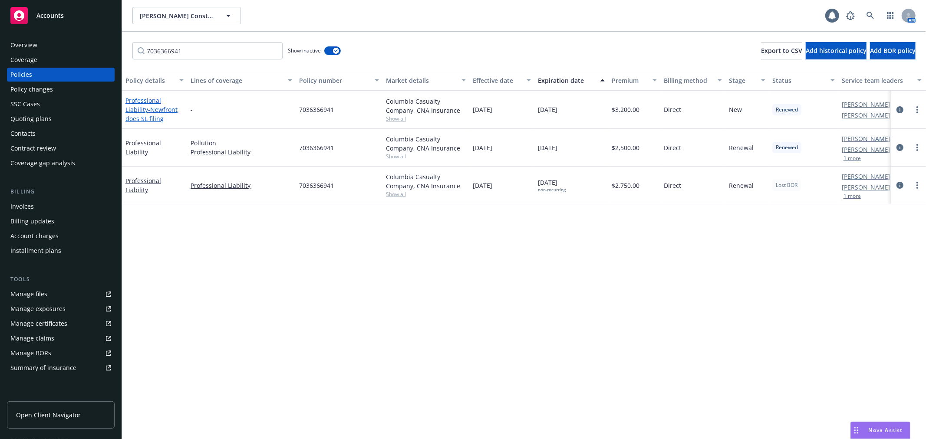
click at [168, 101] on link "Professional Liability - Newfront does SL filing" at bounding box center [151, 109] width 52 height 26
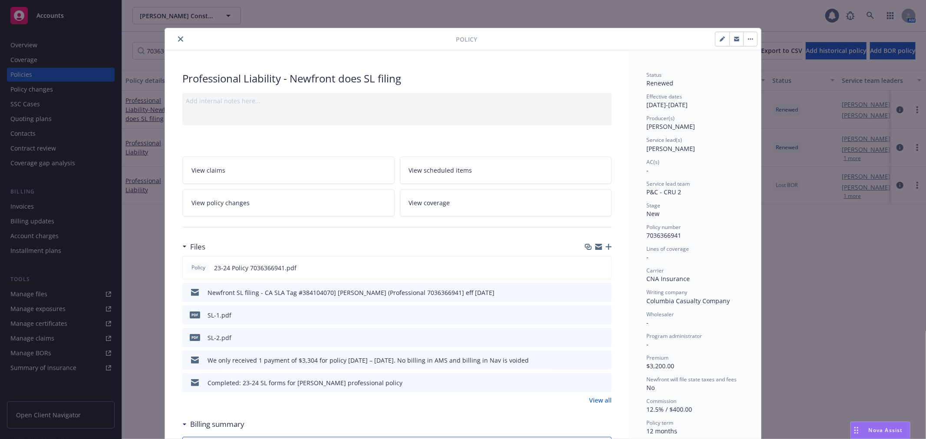
scroll to position [26, 0]
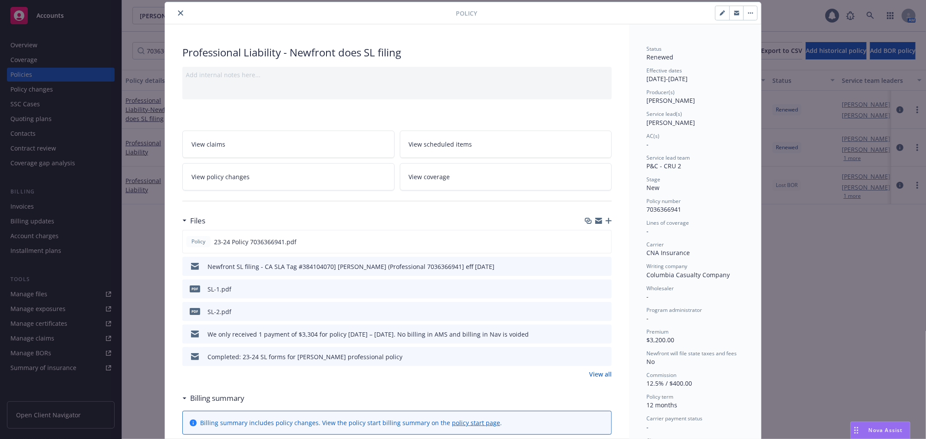
click at [325, 185] on link "View policy changes" at bounding box center [288, 176] width 212 height 27
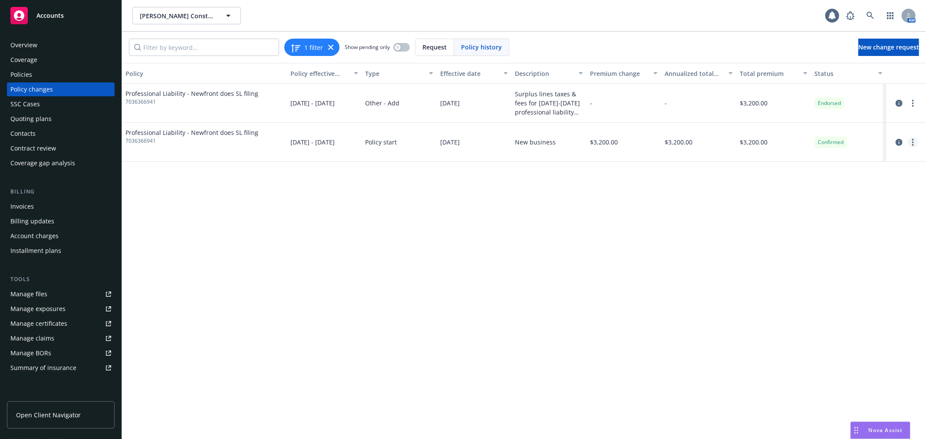
click at [912, 144] on circle "more" at bounding box center [913, 145] width 2 height 2
click at [915, 102] on link "more" at bounding box center [912, 103] width 10 height 10
click at [841, 173] on link "Edit billing info" at bounding box center [842, 172] width 149 height 17
select select "CA"
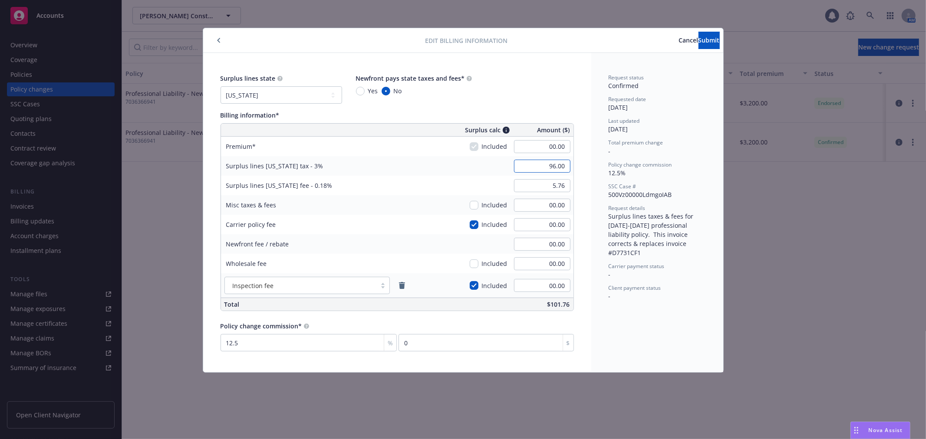
click at [552, 170] on input "96.00" at bounding box center [542, 166] width 56 height 13
type input "00.00"
click at [706, 40] on button "Submit" at bounding box center [708, 40] width 21 height 17
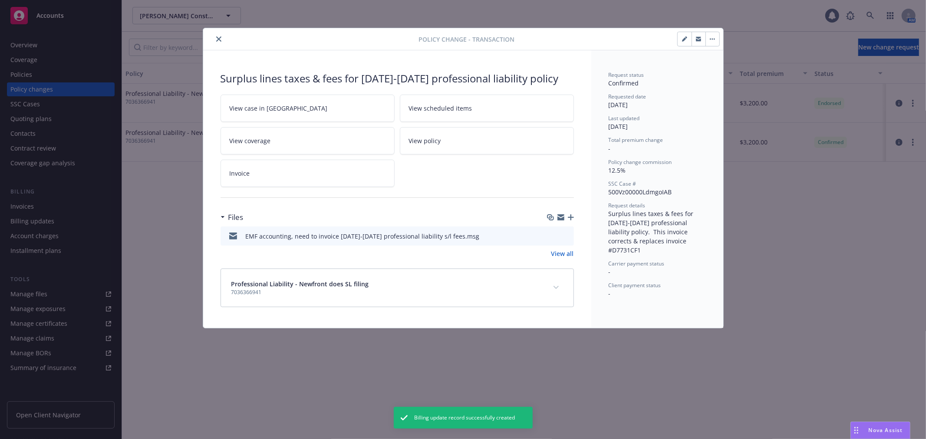
click at [714, 39] on icon "button" at bounding box center [713, 39] width 1 height 1
click at [218, 39] on icon "close" at bounding box center [218, 38] width 5 height 5
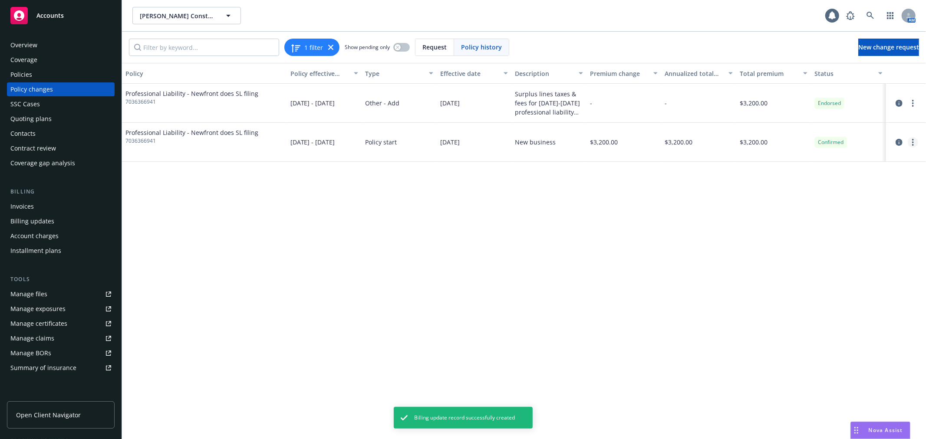
click at [913, 142] on circle "more" at bounding box center [913, 142] width 2 height 2
click at [873, 207] on link "Edit billing info" at bounding box center [842, 212] width 149 height 17
select select "CA"
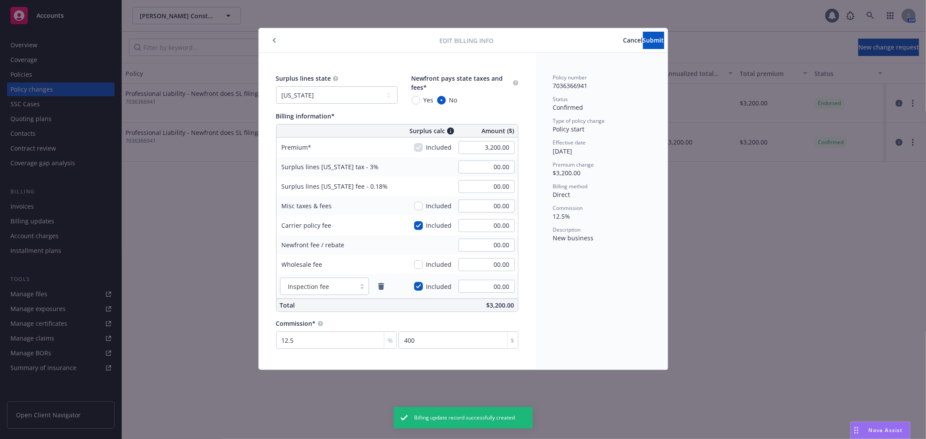
click at [623, 40] on span "Cancel" at bounding box center [633, 40] width 20 height 8
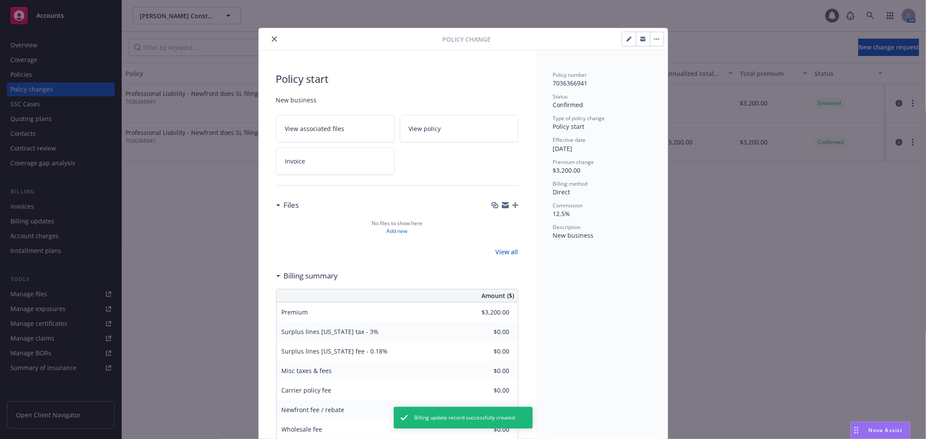
click at [272, 38] on icon "close" at bounding box center [274, 38] width 5 height 5
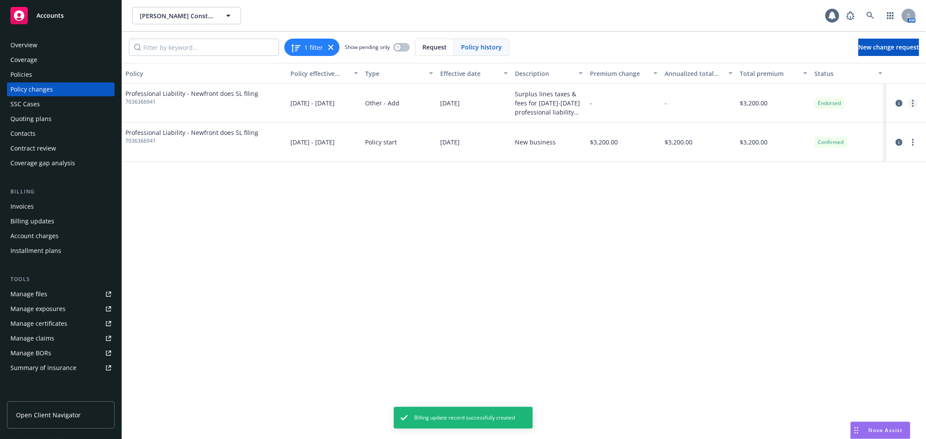
click at [914, 100] on link "more" at bounding box center [912, 103] width 10 height 10
click at [841, 171] on link "Edit billing info" at bounding box center [842, 172] width 149 height 17
select select "CA"
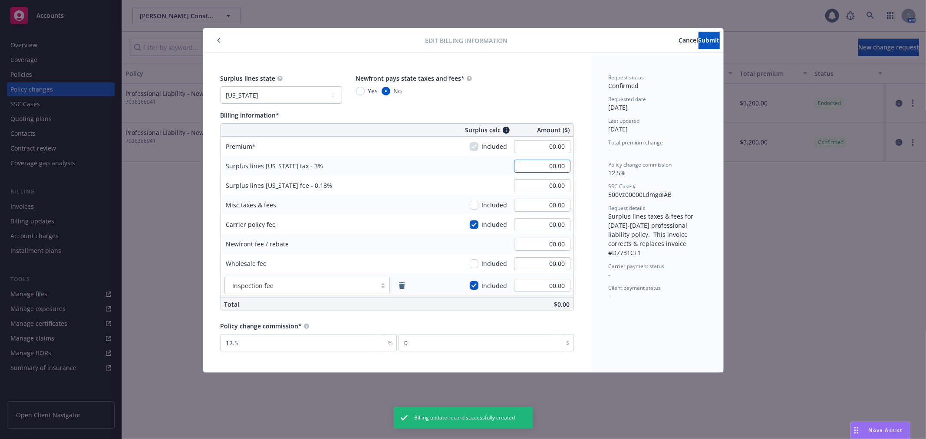
click at [557, 165] on input "00.00" at bounding box center [542, 166] width 56 height 13
type input "96.00"
click at [562, 184] on input "00.00" at bounding box center [542, 185] width 56 height 13
type input "5.76"
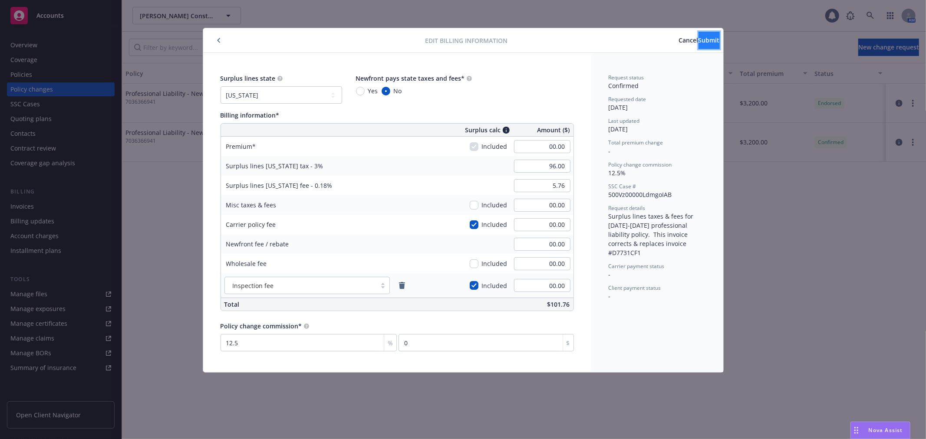
click at [698, 43] on button "Submit" at bounding box center [708, 40] width 21 height 17
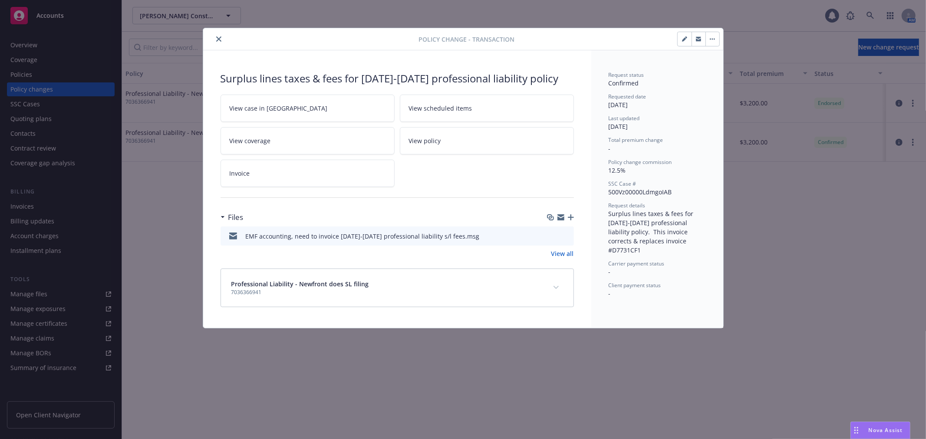
click at [296, 187] on link "Invoice" at bounding box center [307, 173] width 174 height 27
click at [454, 154] on link "View policy" at bounding box center [487, 140] width 174 height 27
